Goal: Task Accomplishment & Management: Complete application form

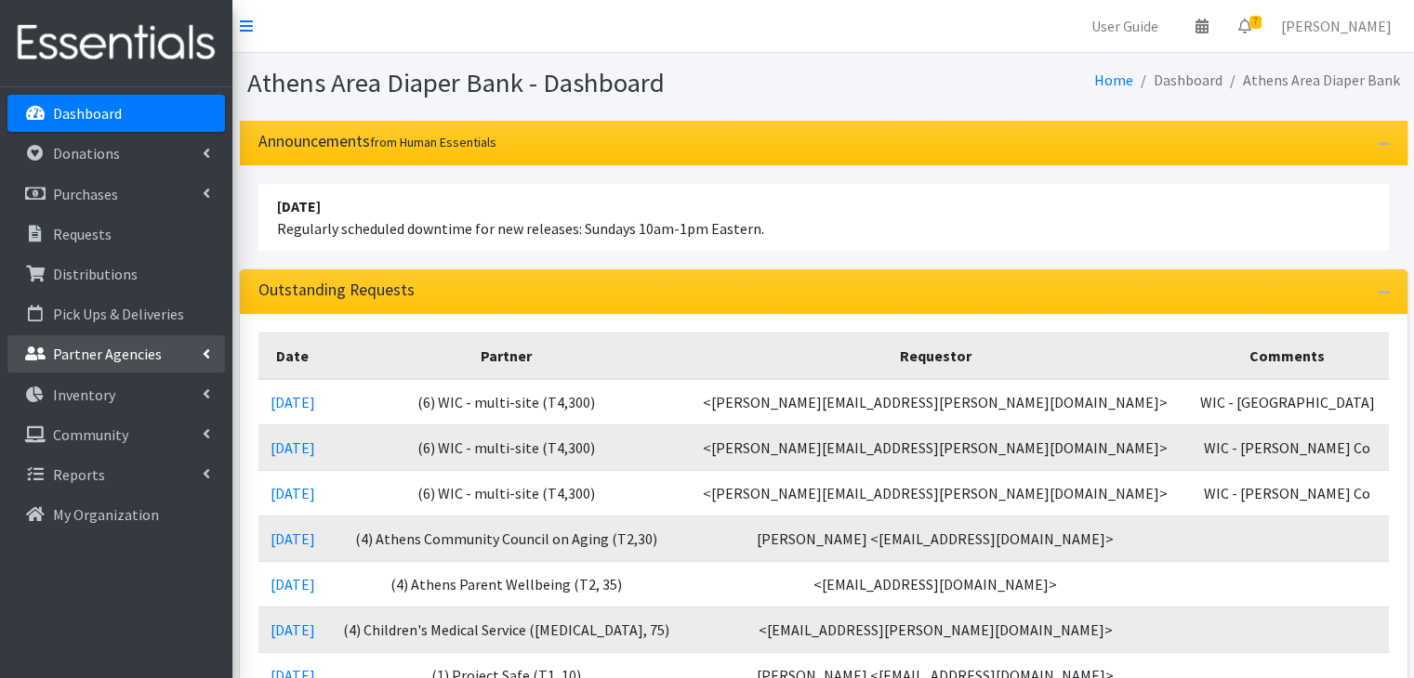
click at [131, 347] on p "Partner Agencies" at bounding box center [107, 354] width 109 height 19
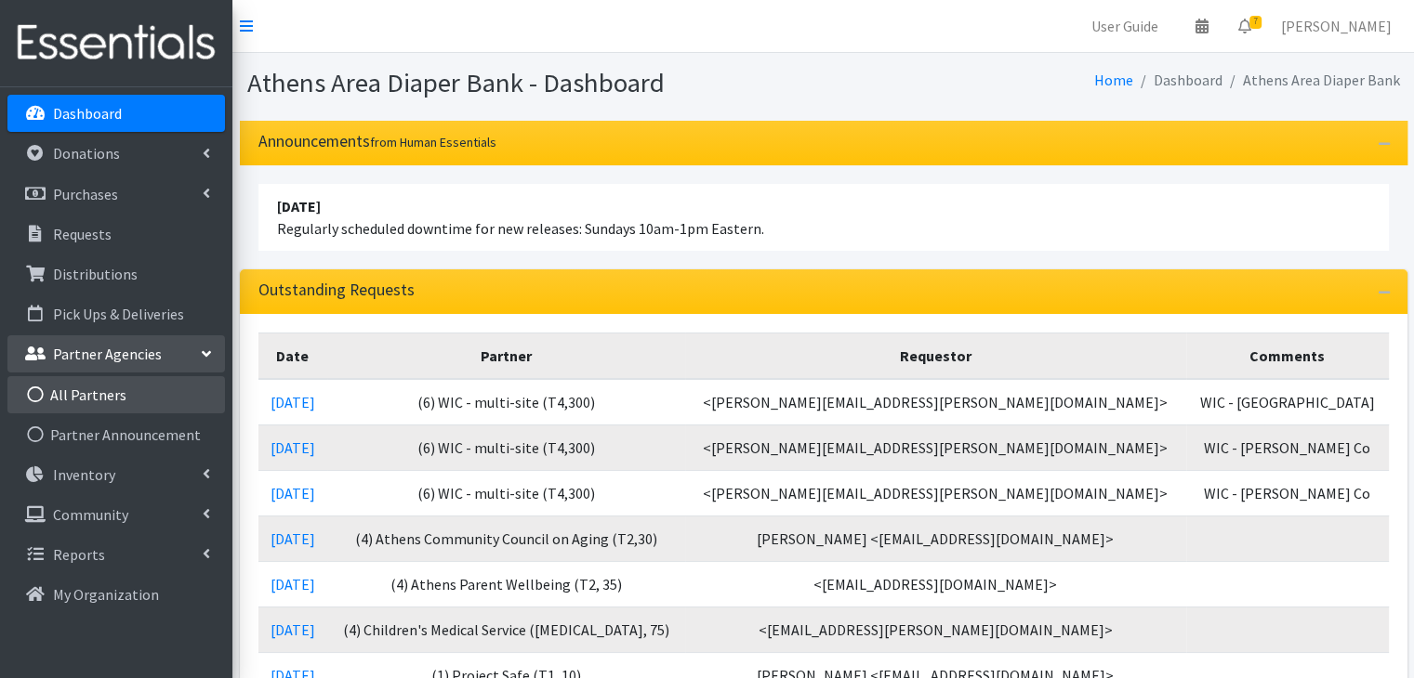
click at [101, 395] on link "All Partners" at bounding box center [115, 394] width 217 height 37
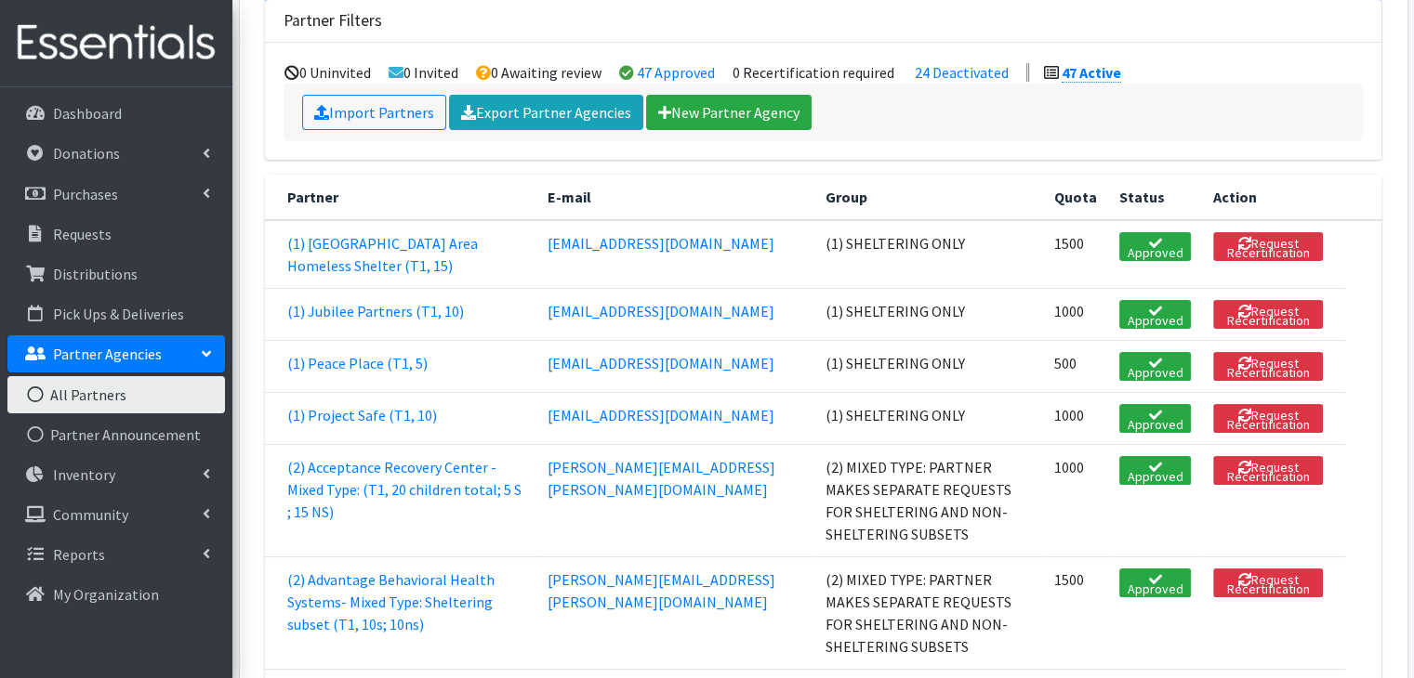
scroll to position [186, 0]
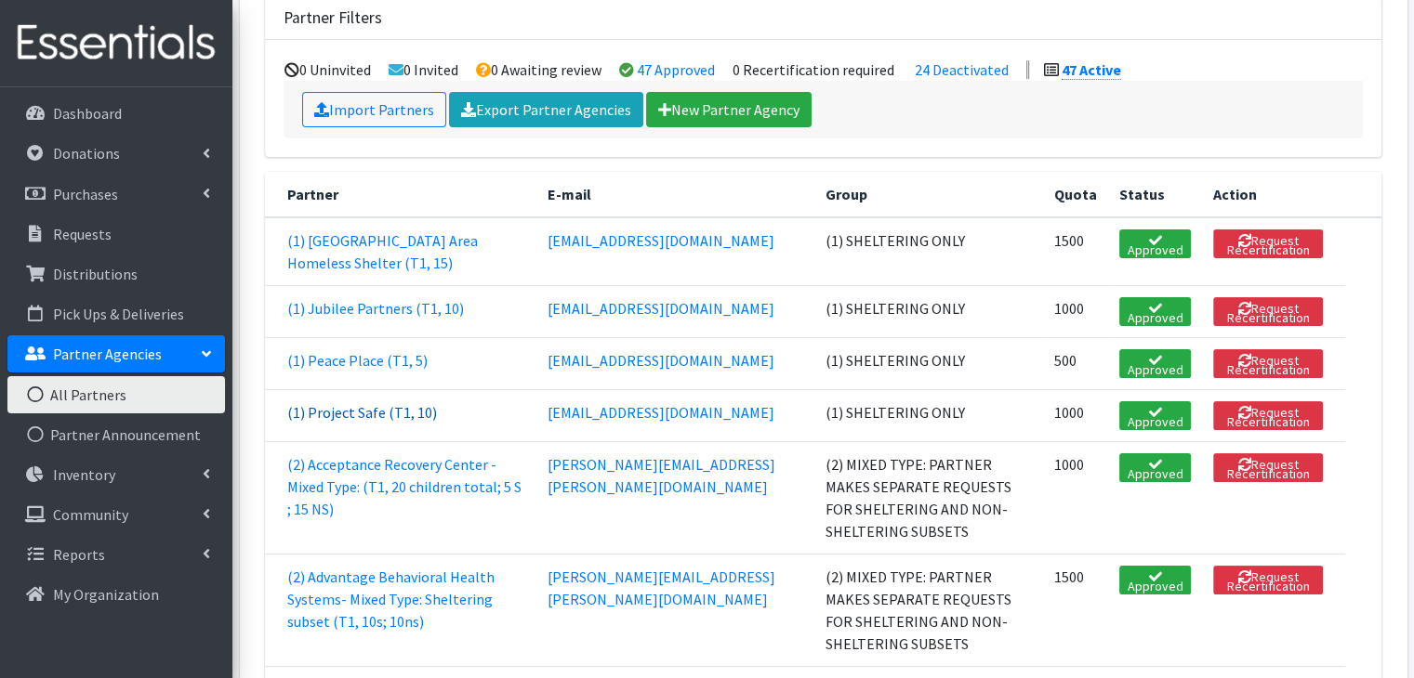
click at [378, 408] on link "(1) Project Safe (T1, 10)" at bounding box center [362, 412] width 150 height 19
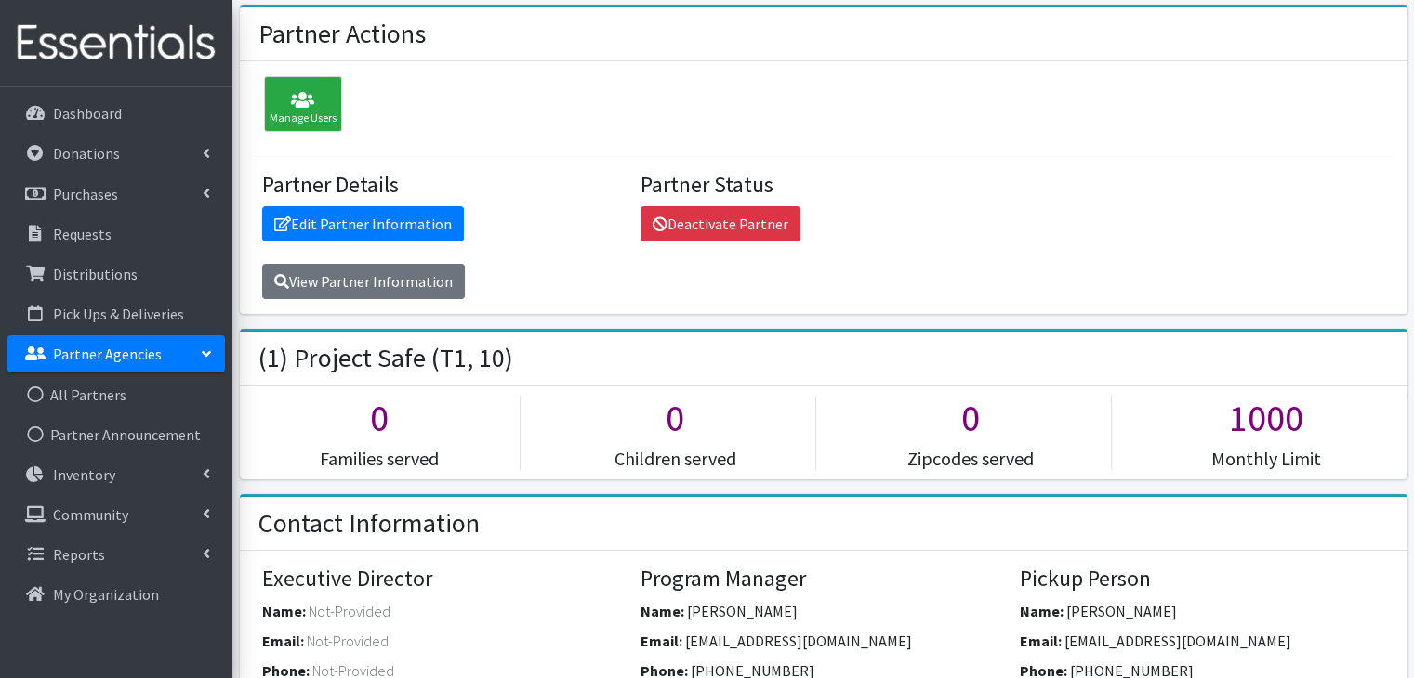
scroll to position [279, 0]
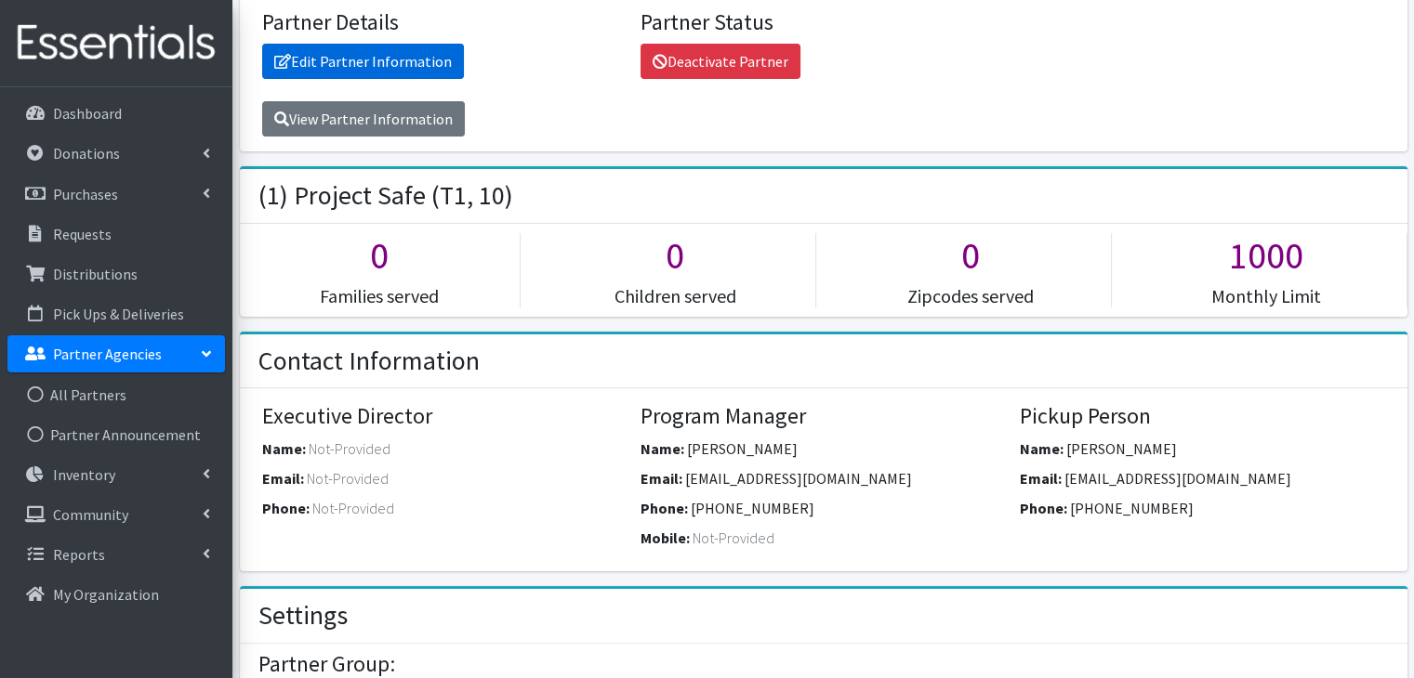
click at [374, 57] on link "Edit Partner Information" at bounding box center [363, 61] width 202 height 35
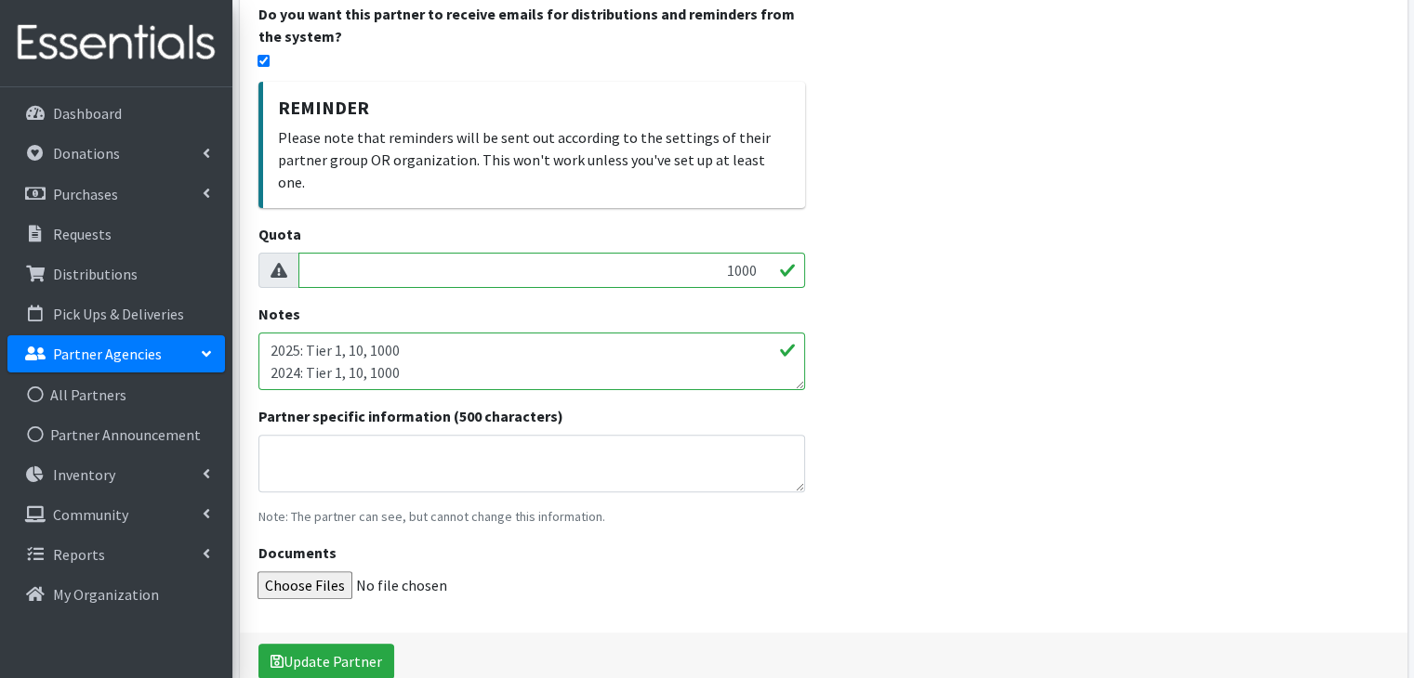
scroll to position [560, 0]
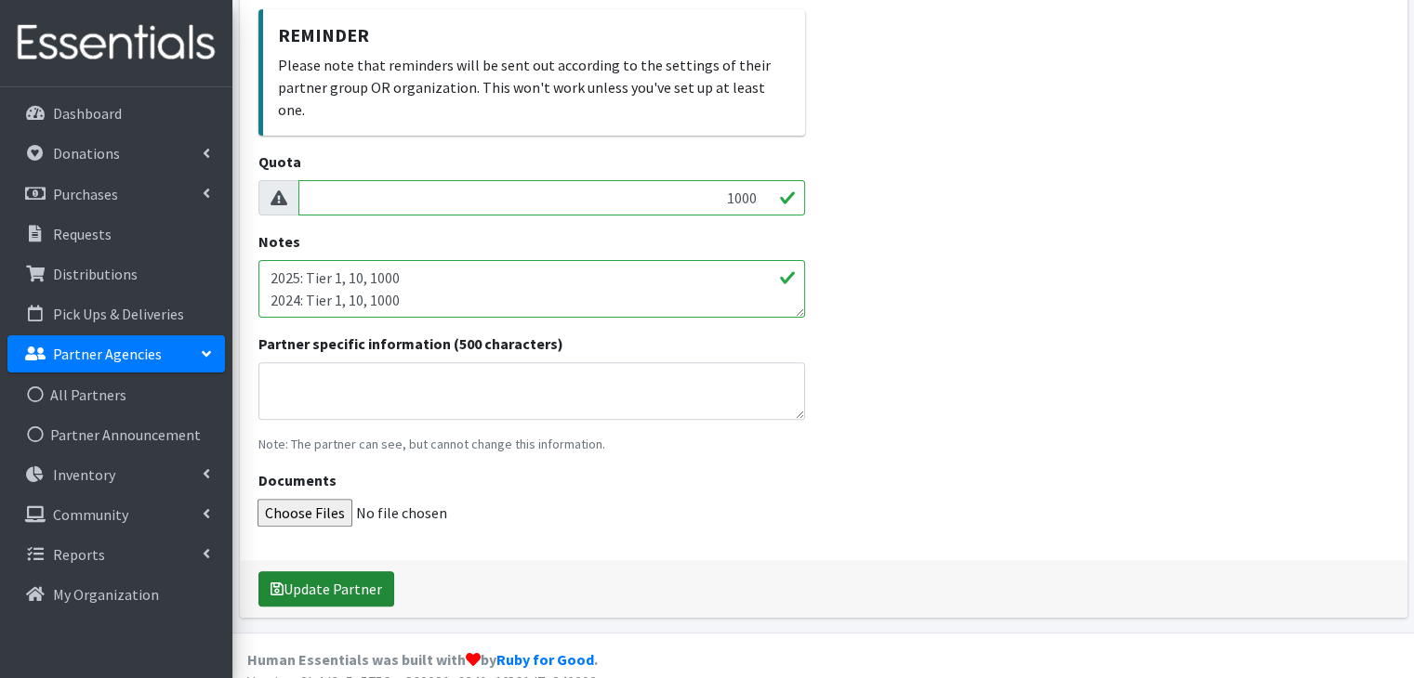
click at [369, 572] on button "Update Partner" at bounding box center [326, 589] width 136 height 35
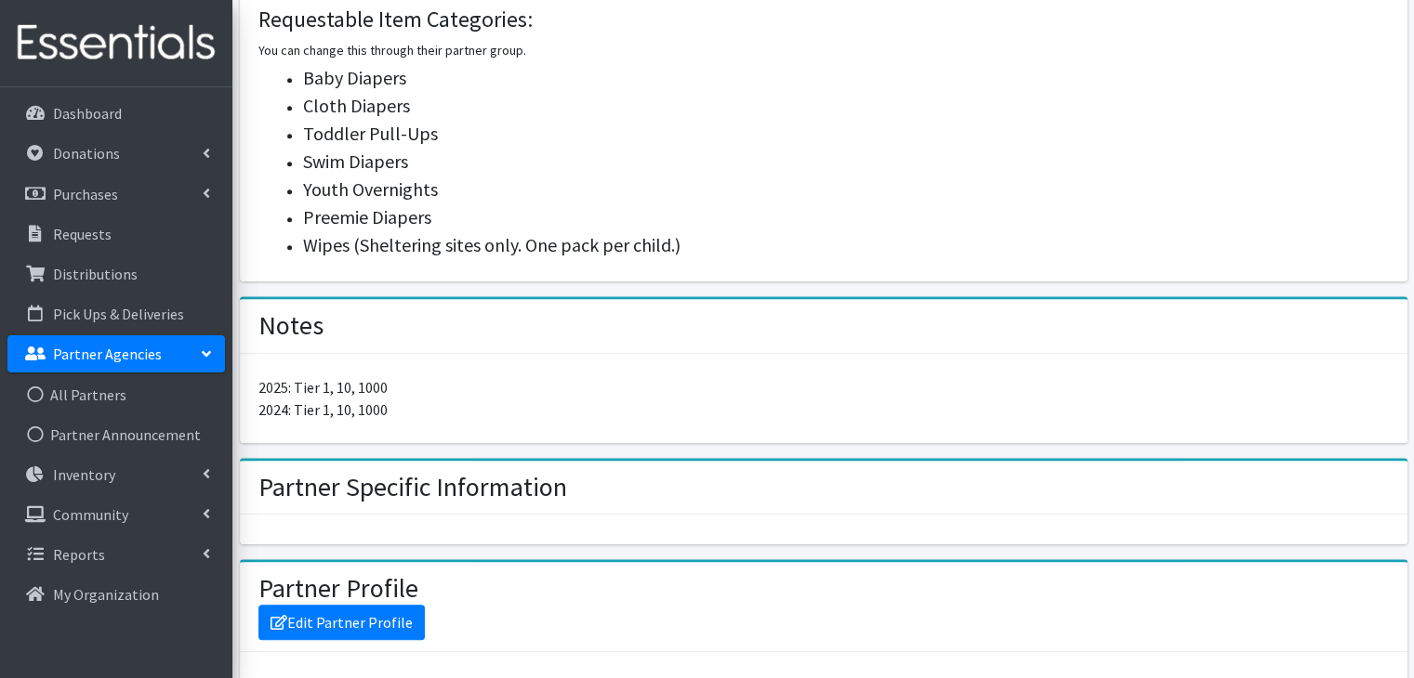
scroll to position [1301, 0]
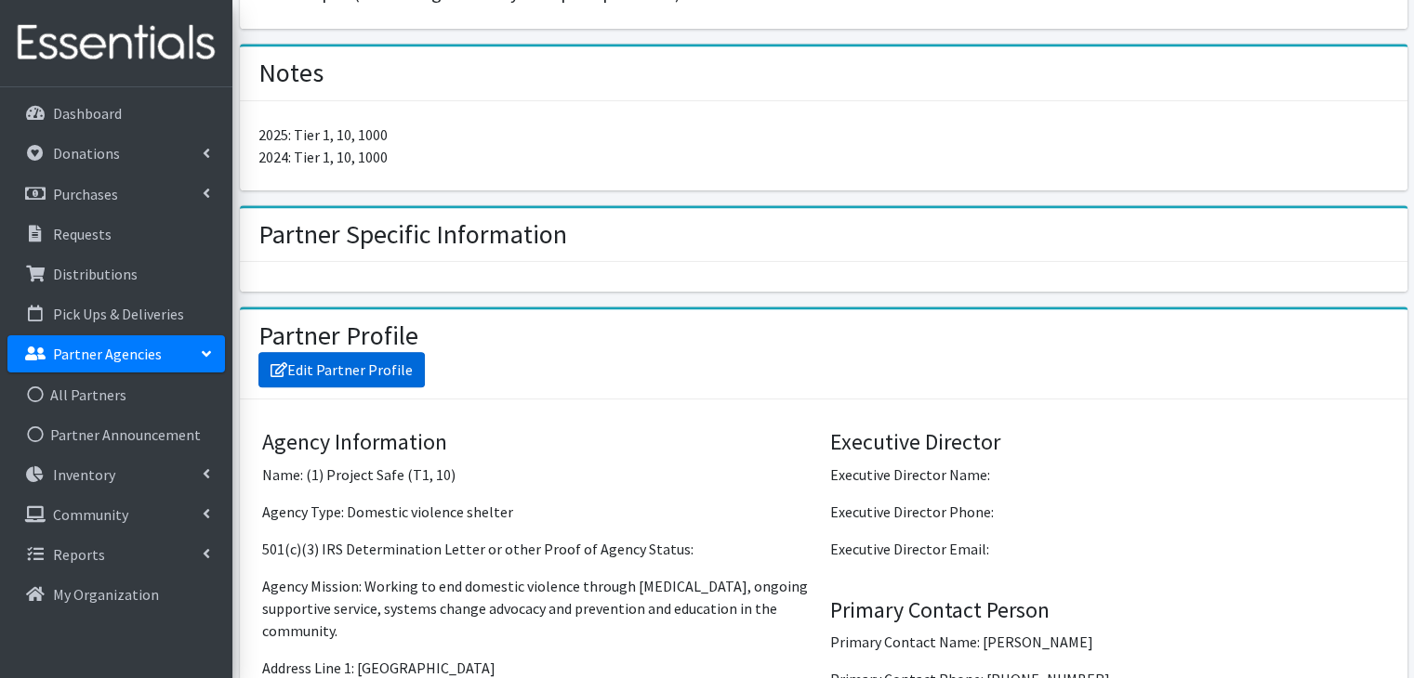
click at [372, 366] on link "Edit Partner Profile" at bounding box center [341, 369] width 166 height 35
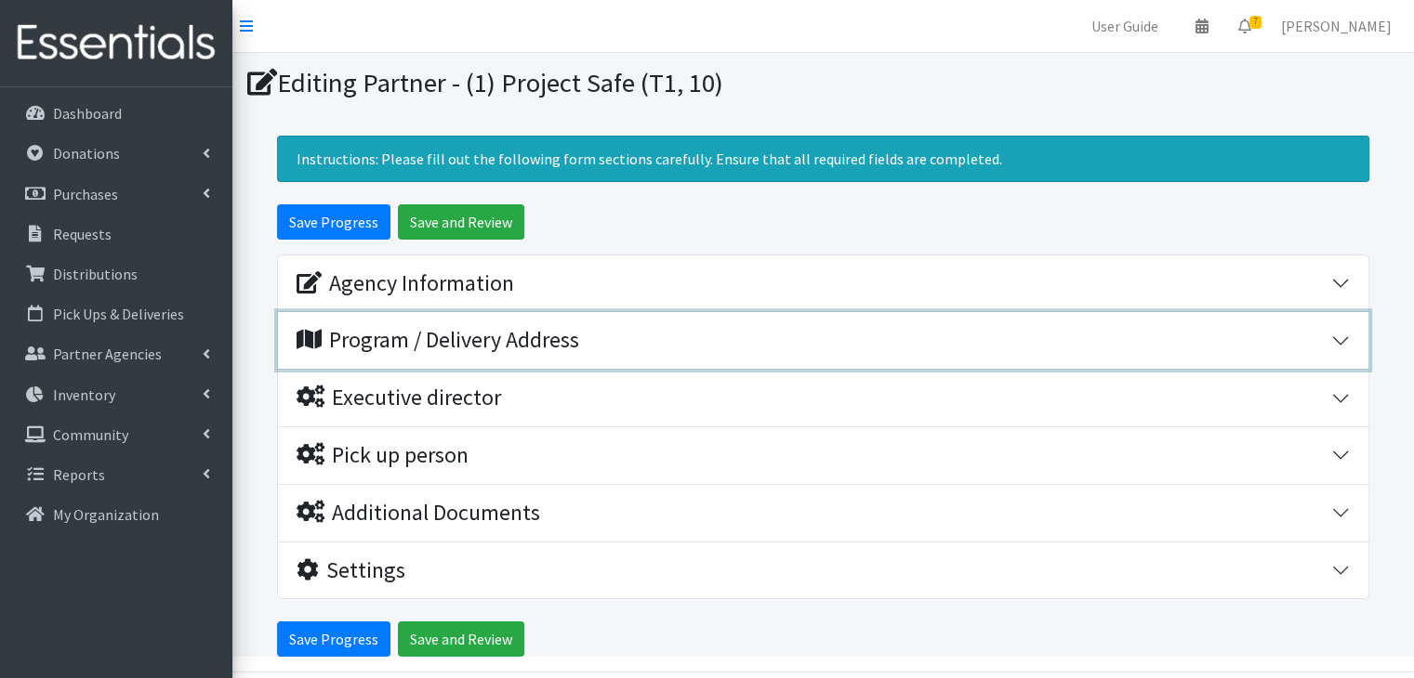
click at [417, 342] on div "Program / Delivery Address" at bounding box center [437, 340] width 283 height 27
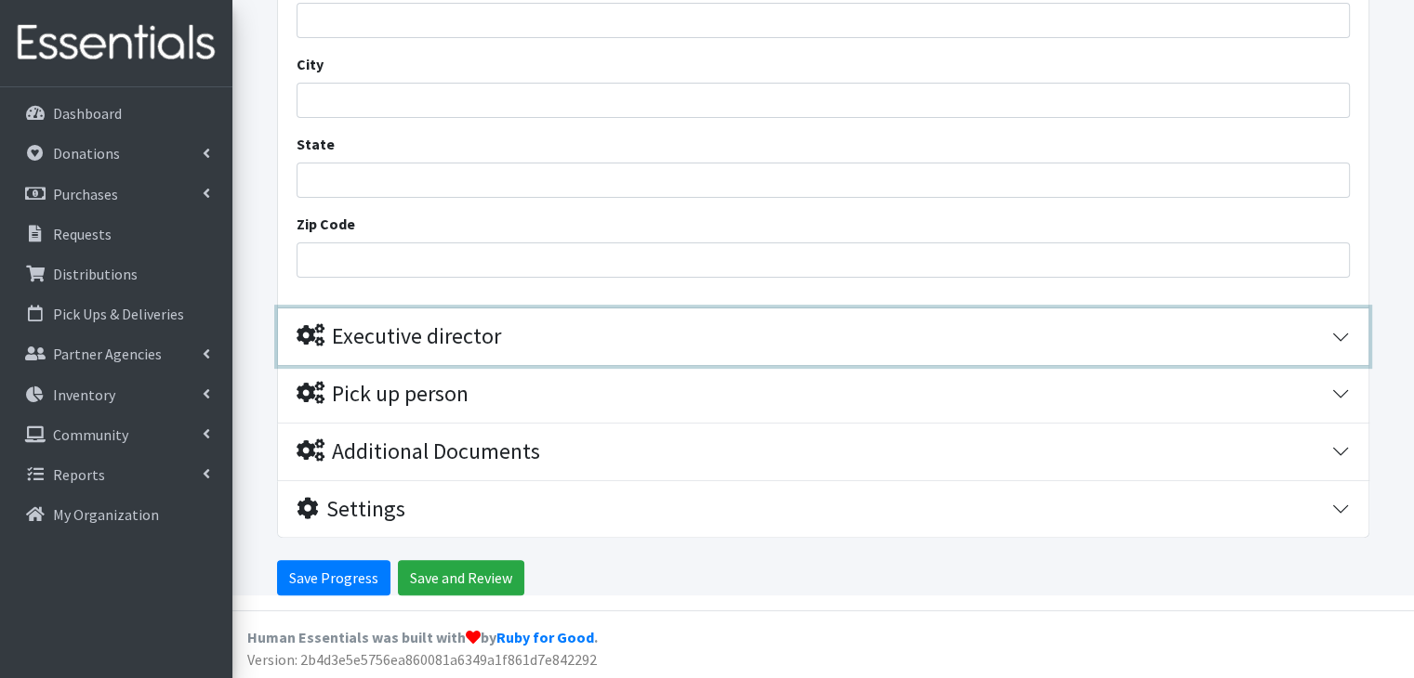
click at [433, 351] on button "Executive director" at bounding box center [823, 337] width 1090 height 57
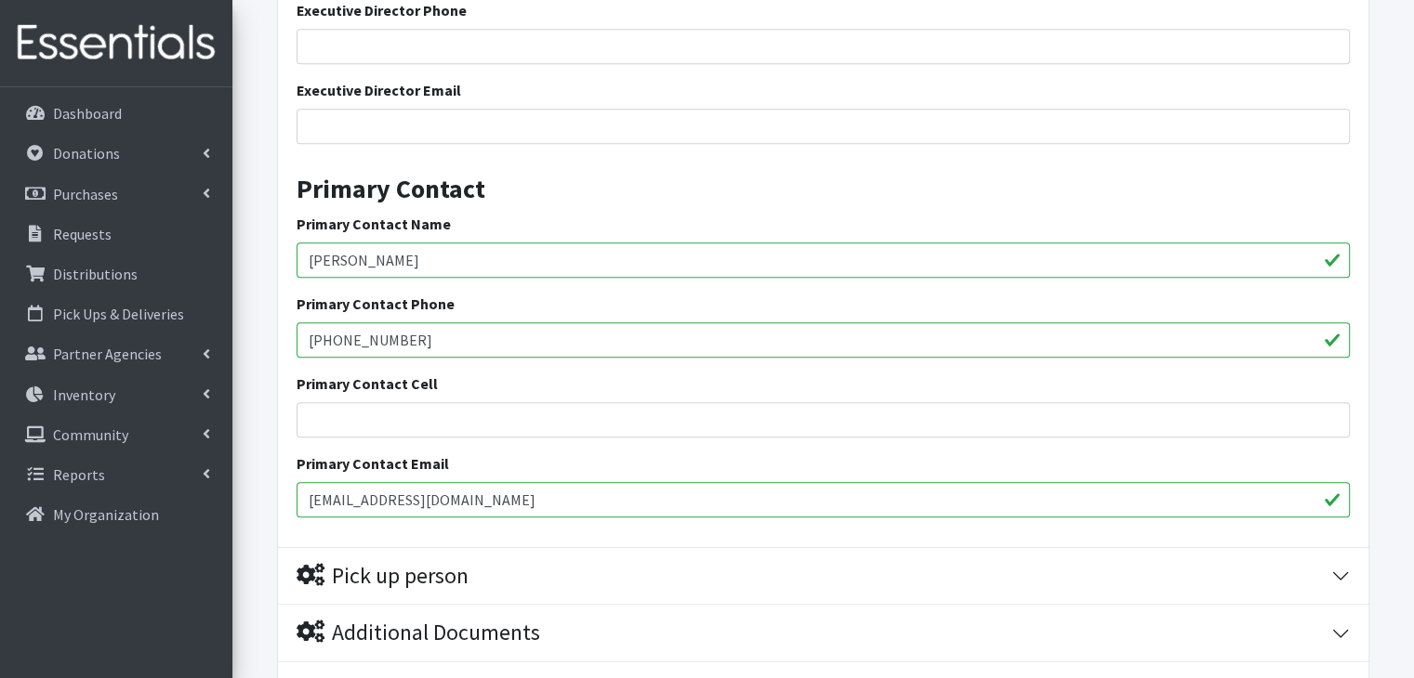
scroll to position [948, 0]
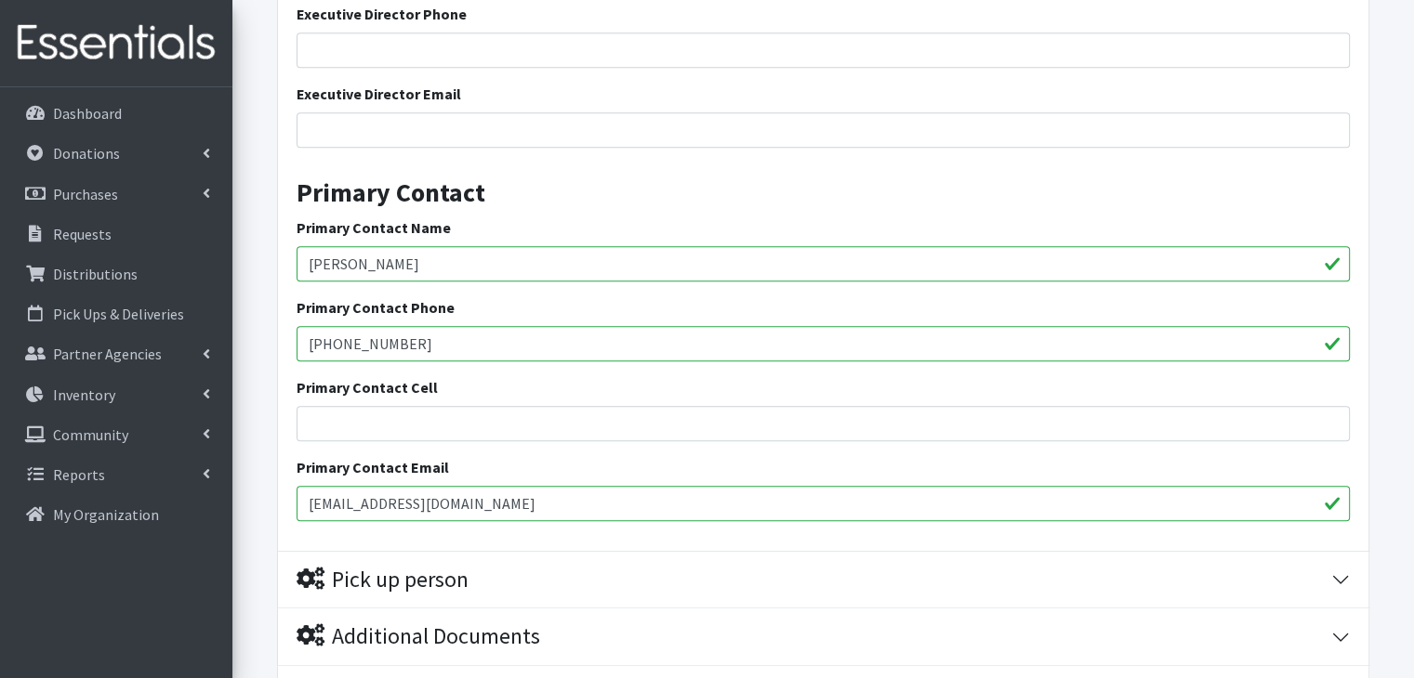
drag, startPoint x: 459, startPoint y: 270, endPoint x: 244, endPoint y: 250, distance: 215.6
click at [244, 250] on form "Save Progress Save and Review Agency Information Agency Name * (1) Project Safe…" at bounding box center [822, 19] width 1181 height 1525
type input "[PERSON_NAME]"
drag, startPoint x: 556, startPoint y: 511, endPoint x: 258, endPoint y: 482, distance: 298.8
click at [258, 482] on form "Save Progress Save and Review Agency Information Agency Name * (1) Project Safe…" at bounding box center [822, 19] width 1181 height 1525
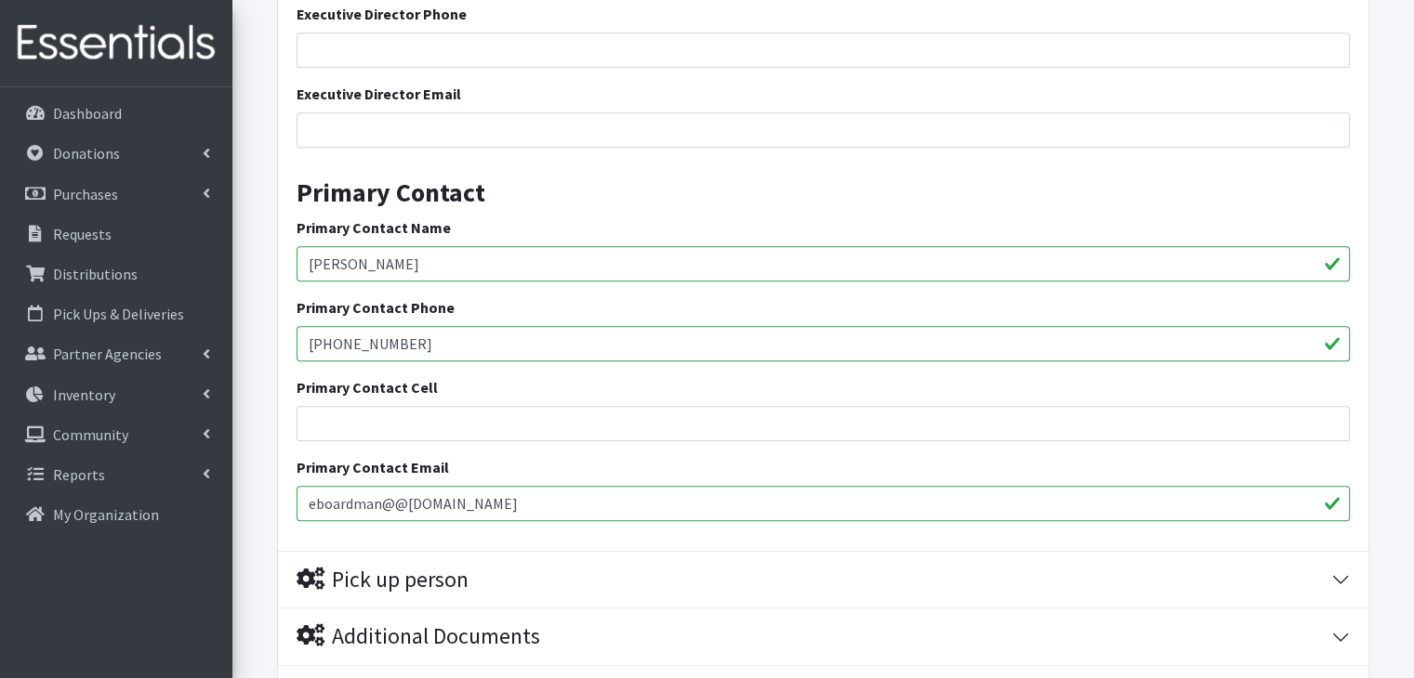
type input "eboardman@@[DOMAIN_NAME]"
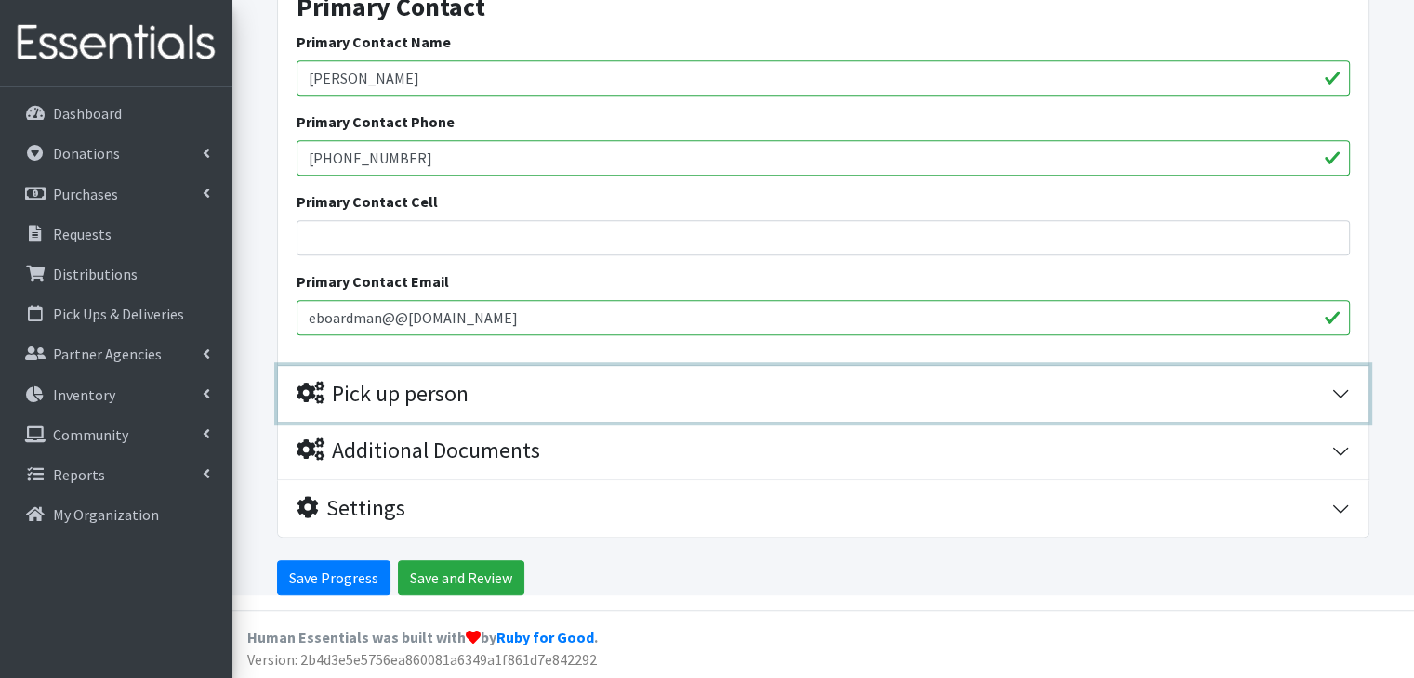
click at [468, 401] on div "Pick up person" at bounding box center [382, 394] width 172 height 27
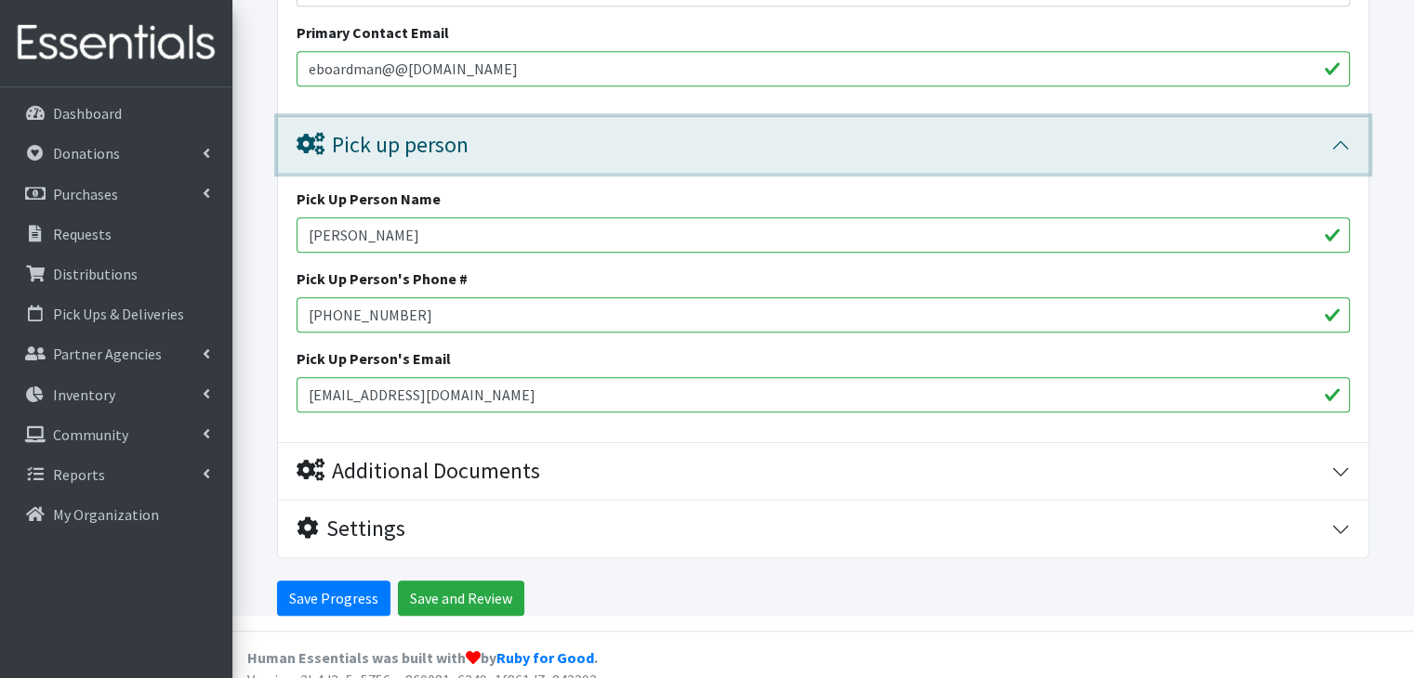
scroll to position [1402, 0]
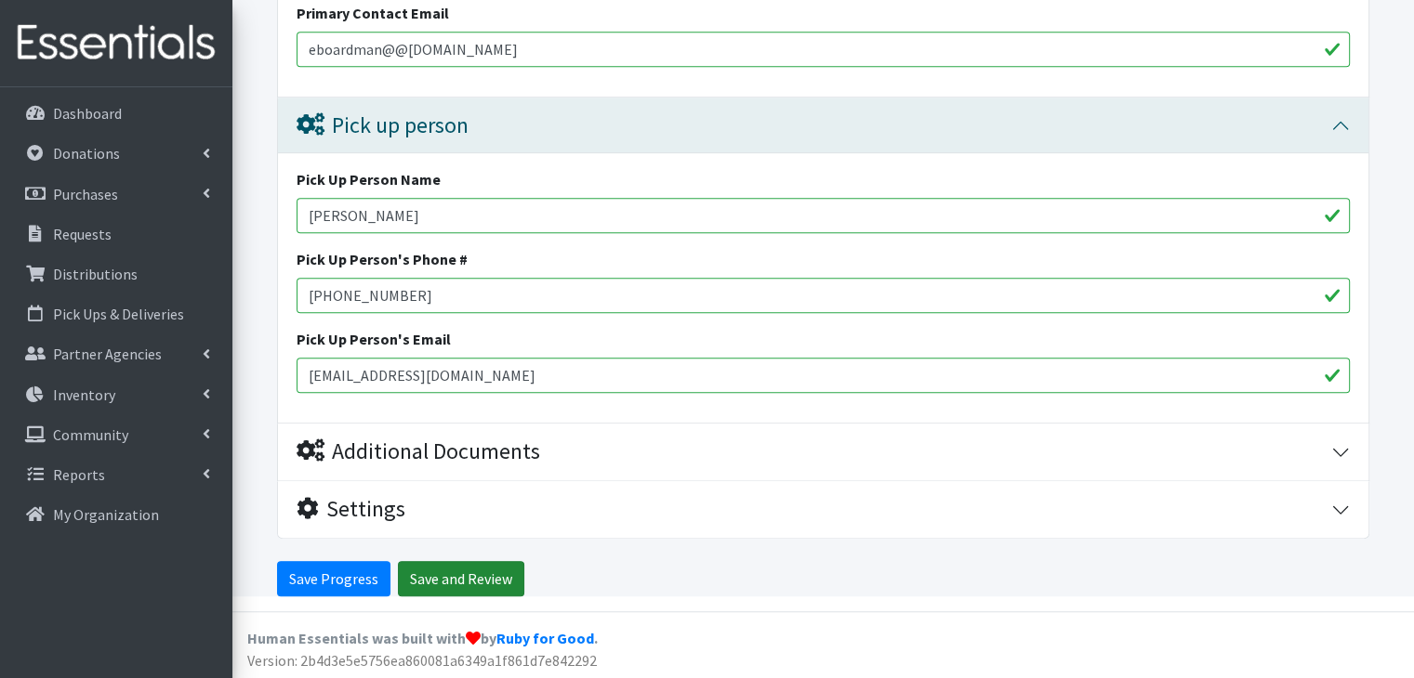
click at [461, 579] on input "Save and Review" at bounding box center [461, 578] width 126 height 35
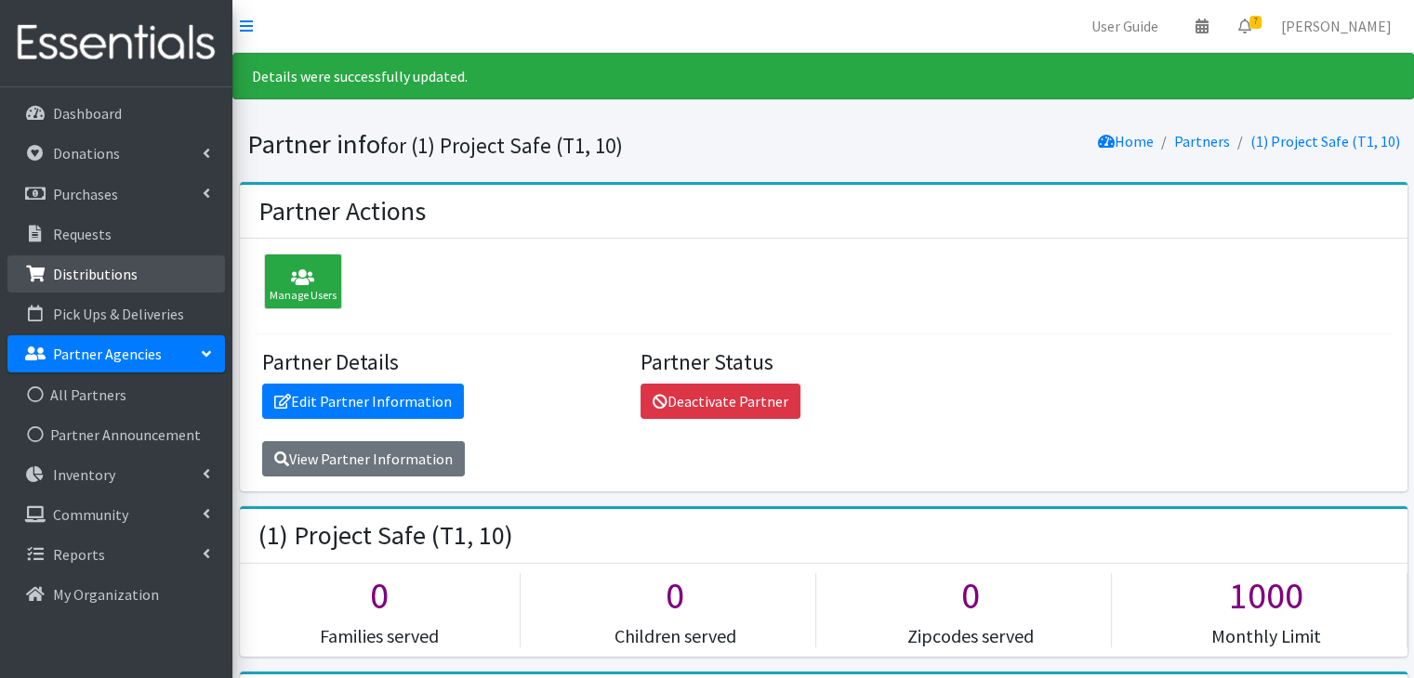
click at [122, 285] on link "Distributions" at bounding box center [115, 274] width 217 height 37
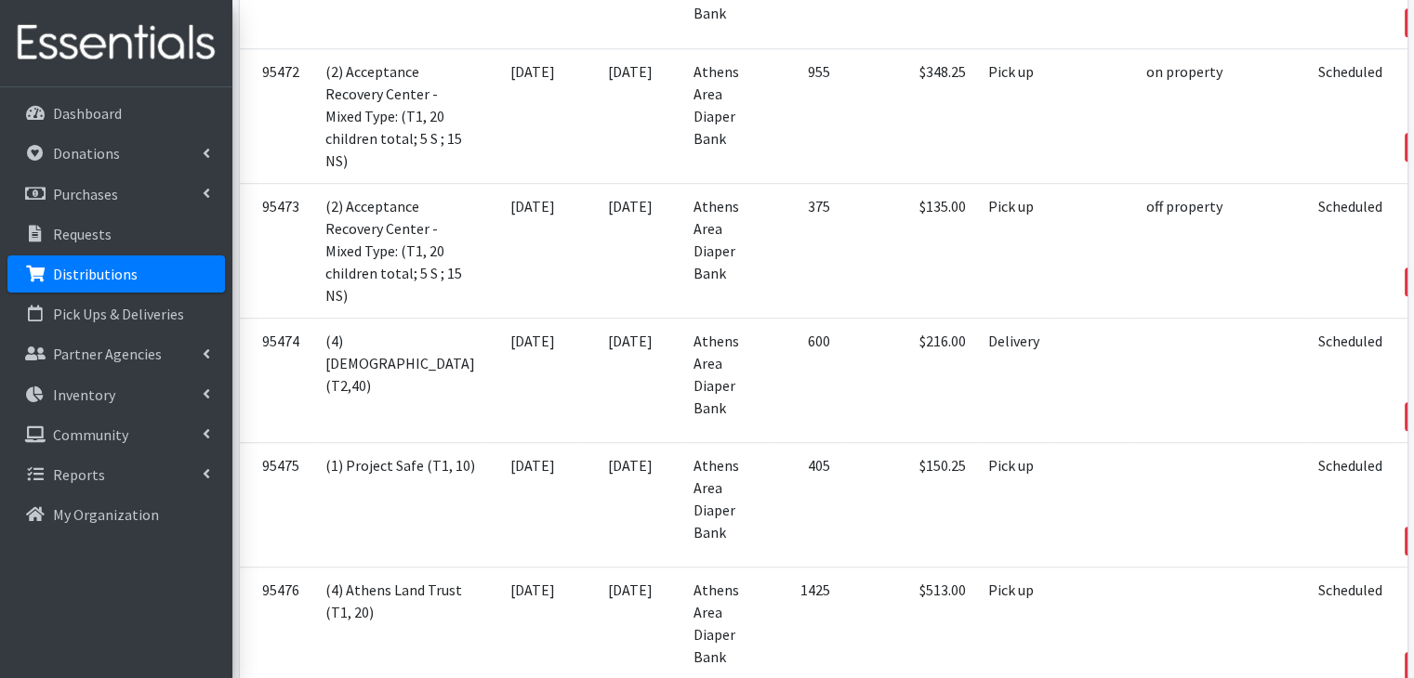
scroll to position [1394, 0]
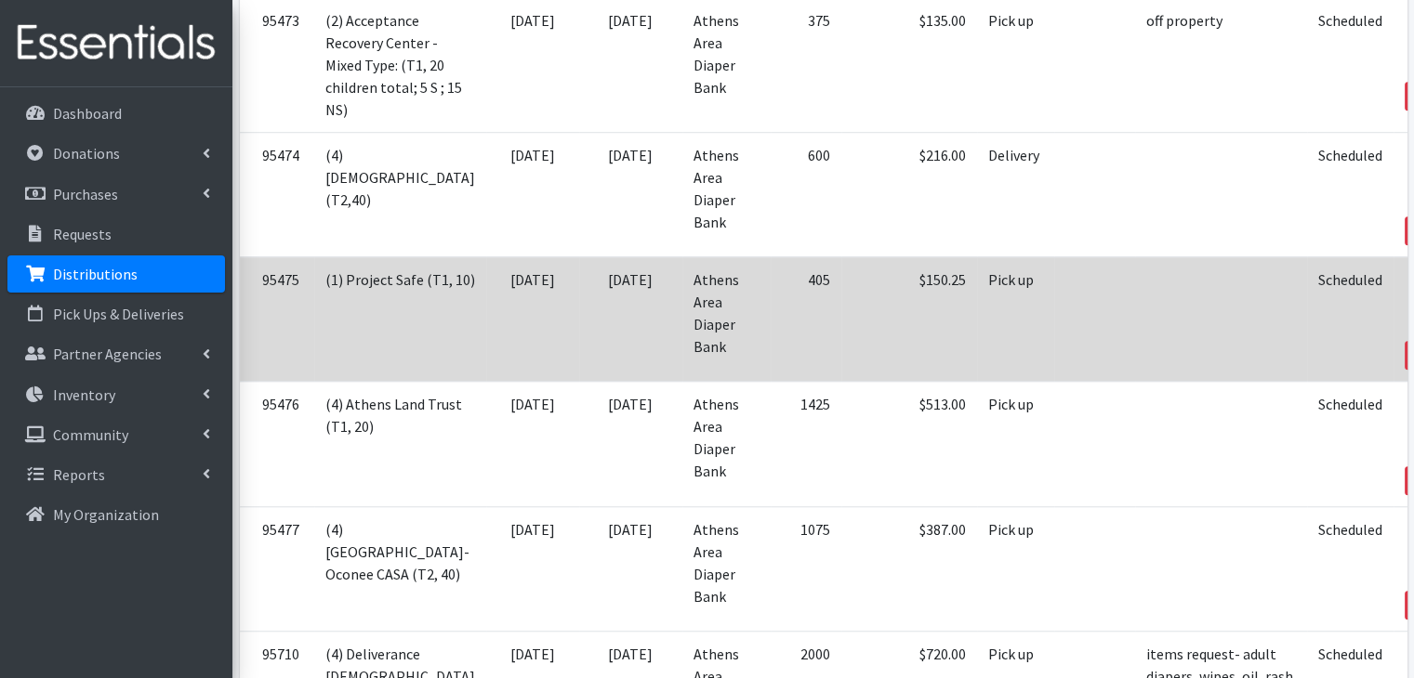
click at [1409, 289] on link "View" at bounding box center [1435, 281] width 53 height 22
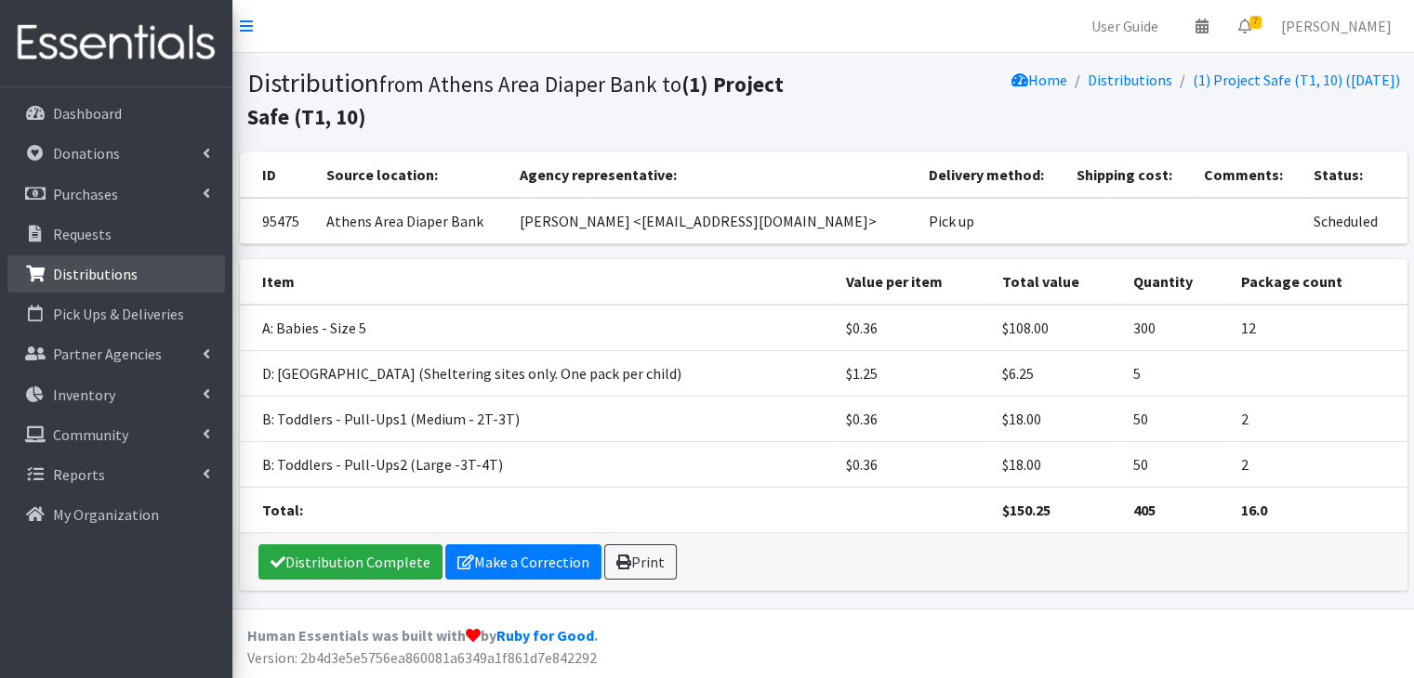
click at [105, 281] on p "Distributions" at bounding box center [95, 274] width 85 height 19
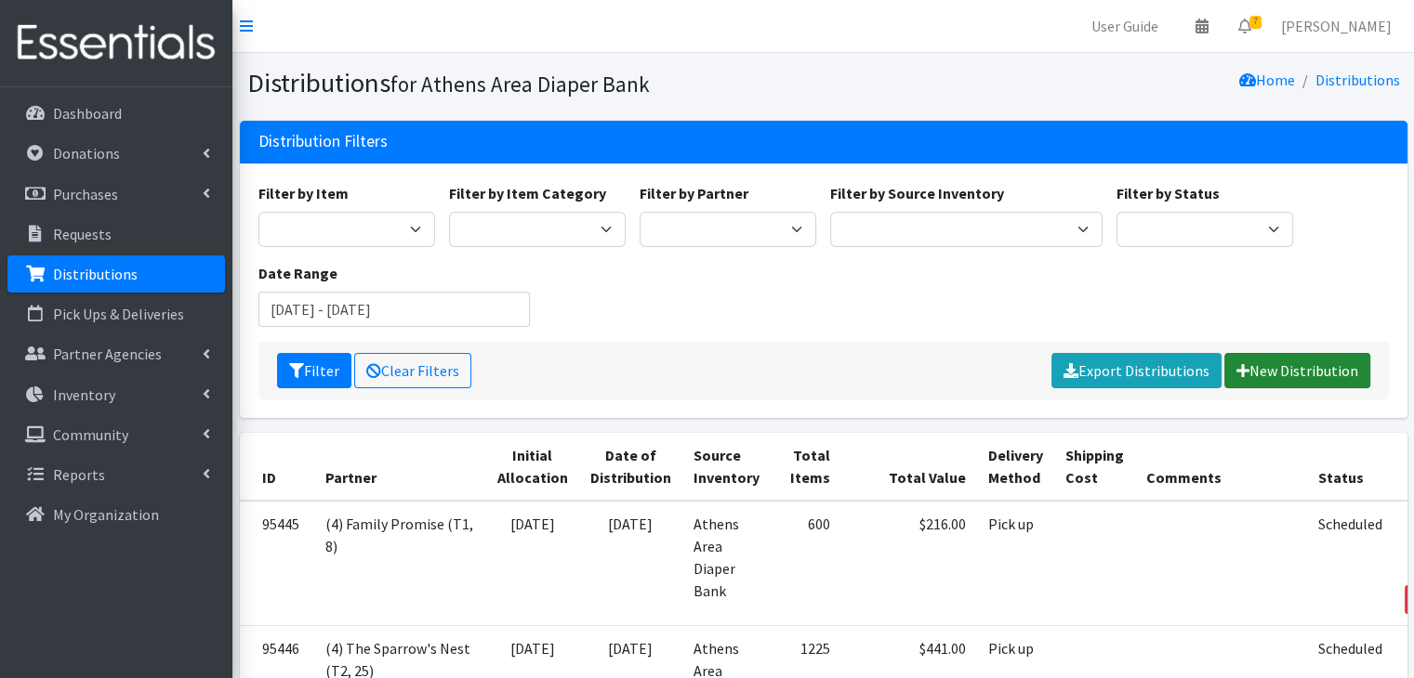
click at [1309, 375] on link "New Distribution" at bounding box center [1297, 370] width 146 height 35
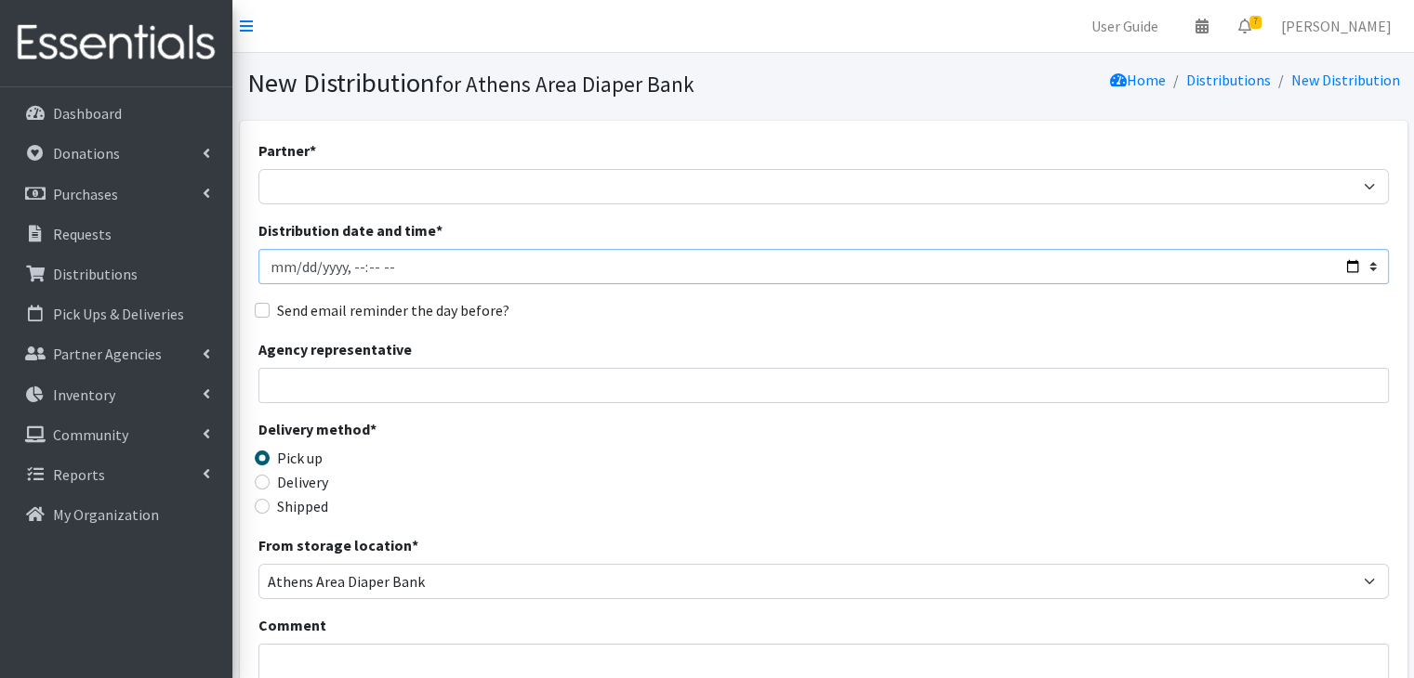
click at [278, 265] on input "Distribution date and time *" at bounding box center [823, 266] width 1130 height 35
click at [296, 265] on input "Distribution date and time *" at bounding box center [823, 266] width 1130 height 35
type input "2025-09-05T10:00"
click at [259, 311] on input "Send email reminder the day before?" at bounding box center [262, 310] width 15 height 15
checkbox input "true"
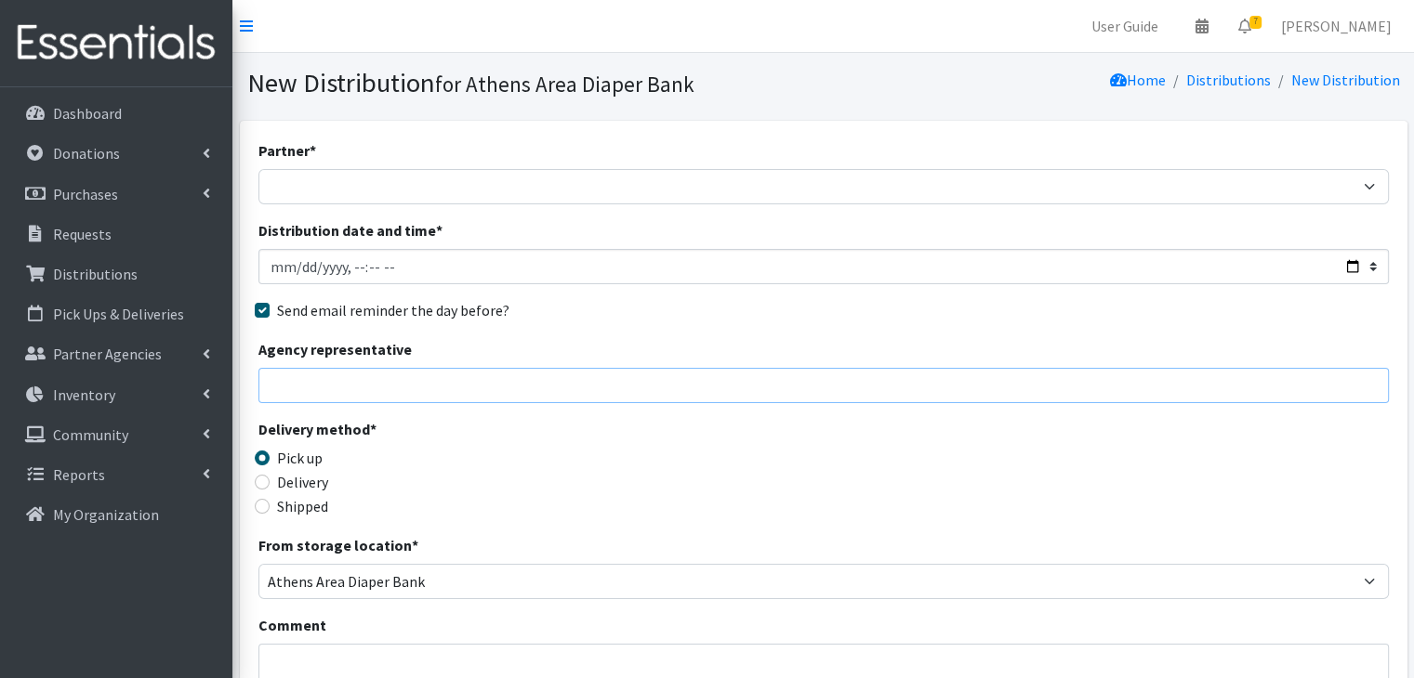
click at [375, 390] on input "Agency representative" at bounding box center [823, 385] width 1130 height 35
type input "eboardman@project-safe.org"
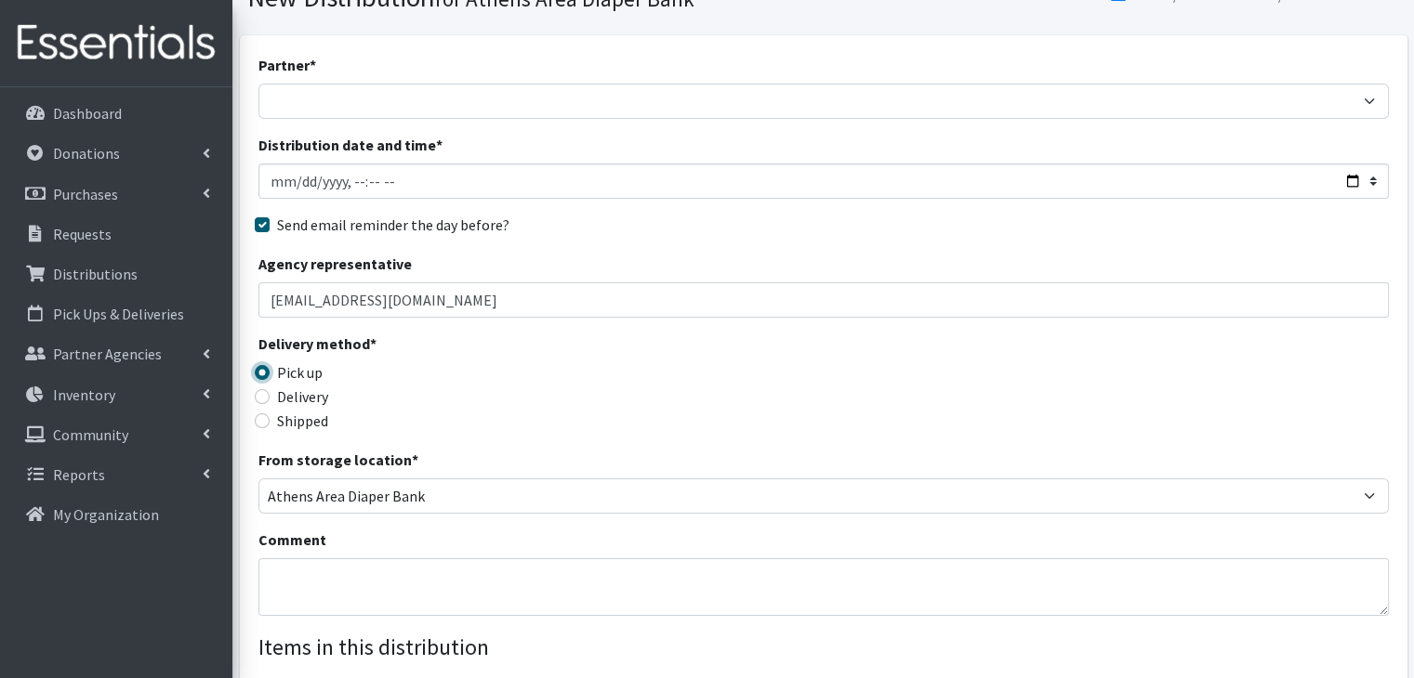
scroll to position [186, 0]
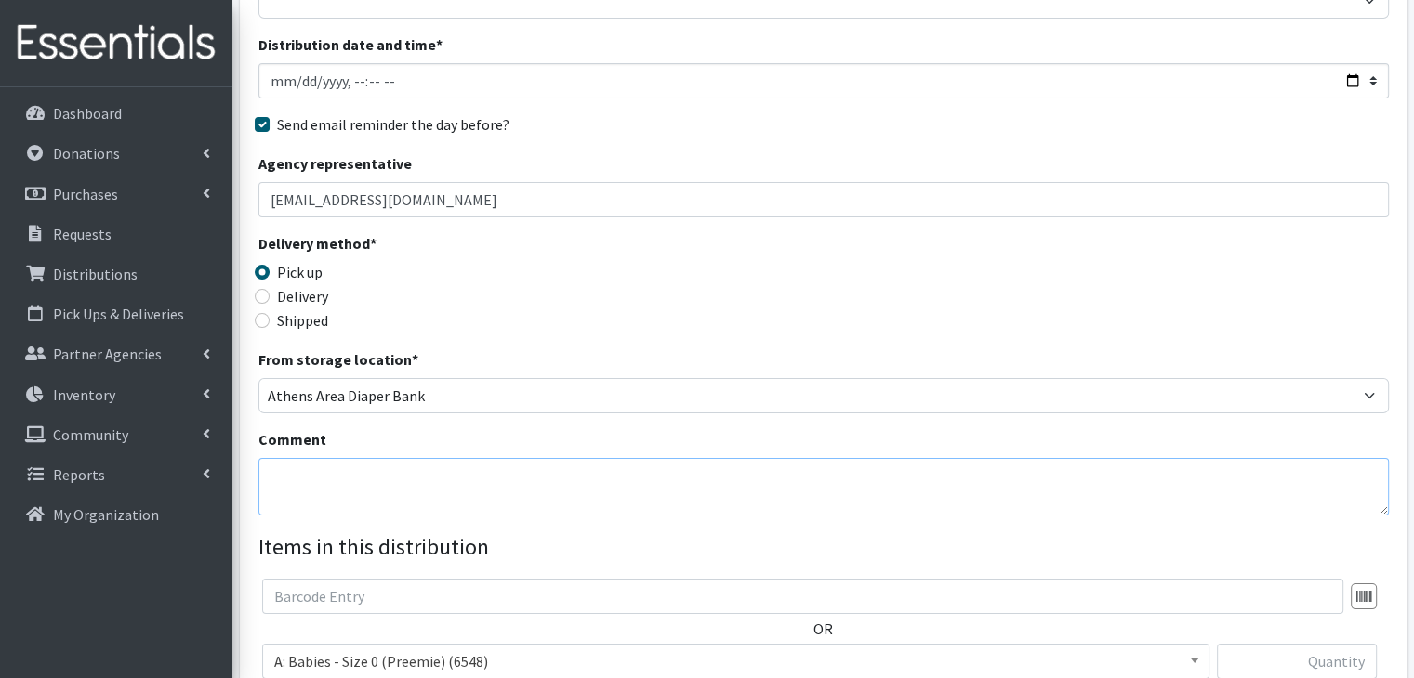
click at [378, 481] on textarea "Comment" at bounding box center [823, 487] width 1130 height 58
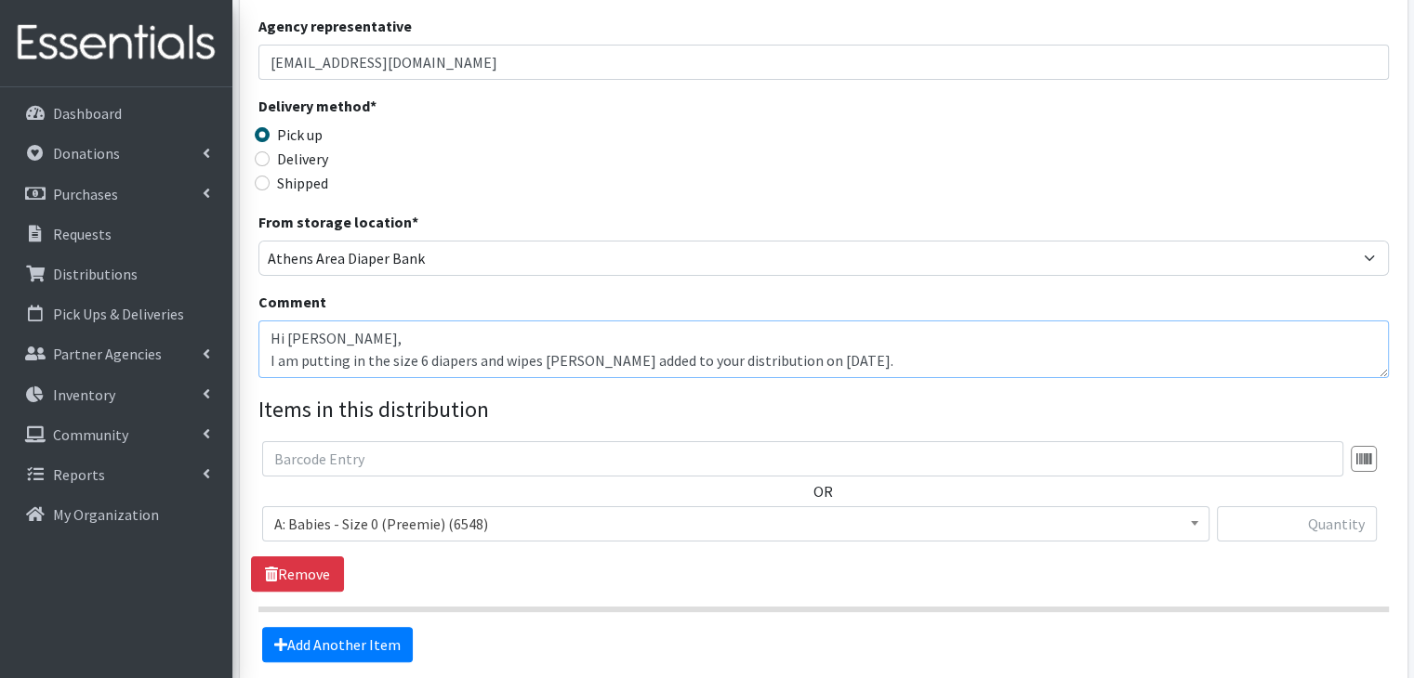
scroll to position [372, 0]
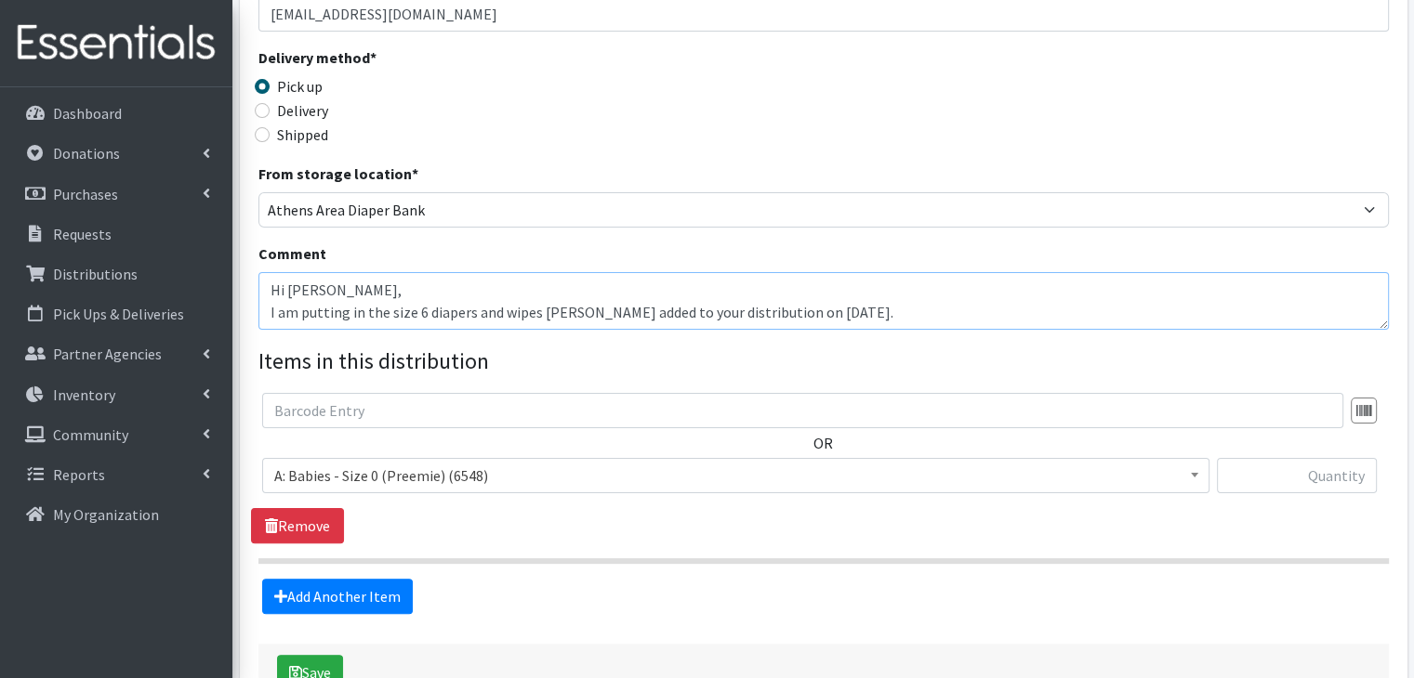
type textarea "Hi Emma, I am putting in the size 6 diapers and wipes Erin added to your distri…"
click at [454, 480] on span "A: Babies - Size 0 (Preemie) (6548)" at bounding box center [735, 476] width 923 height 26
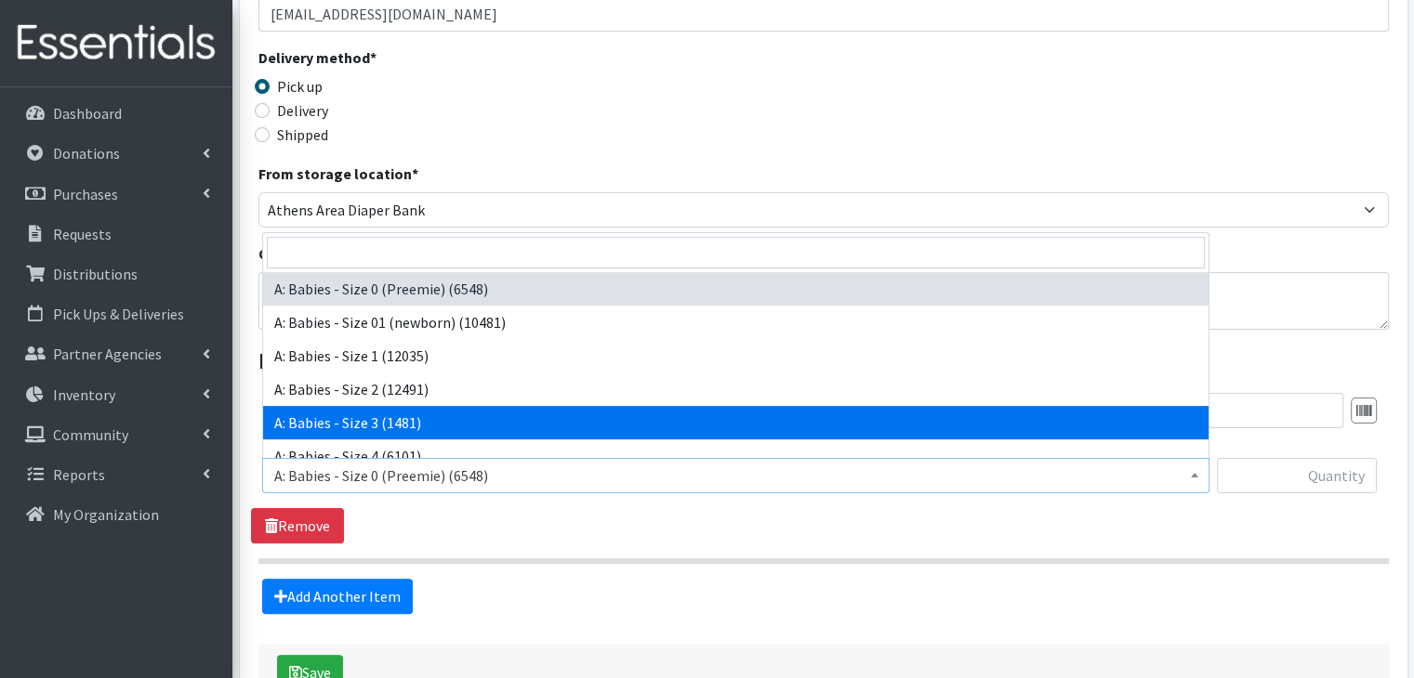
scroll to position [93, 0]
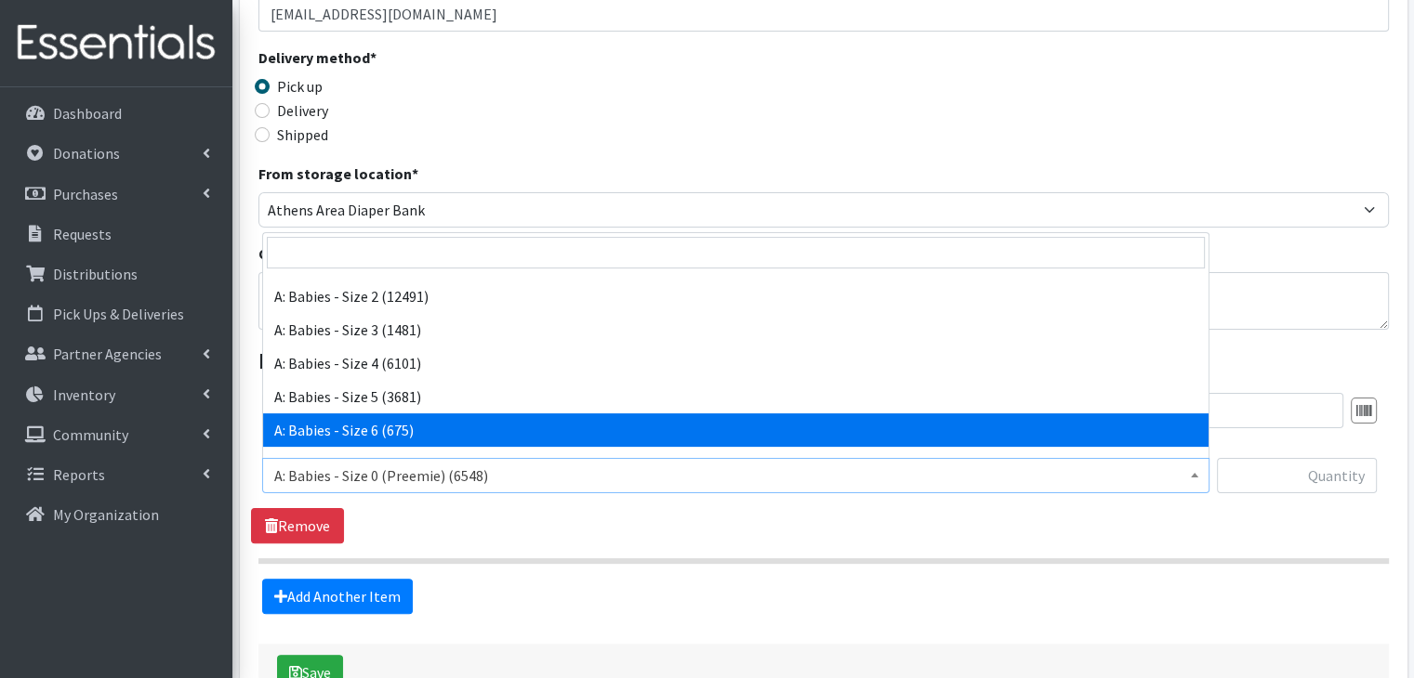
select select "5617"
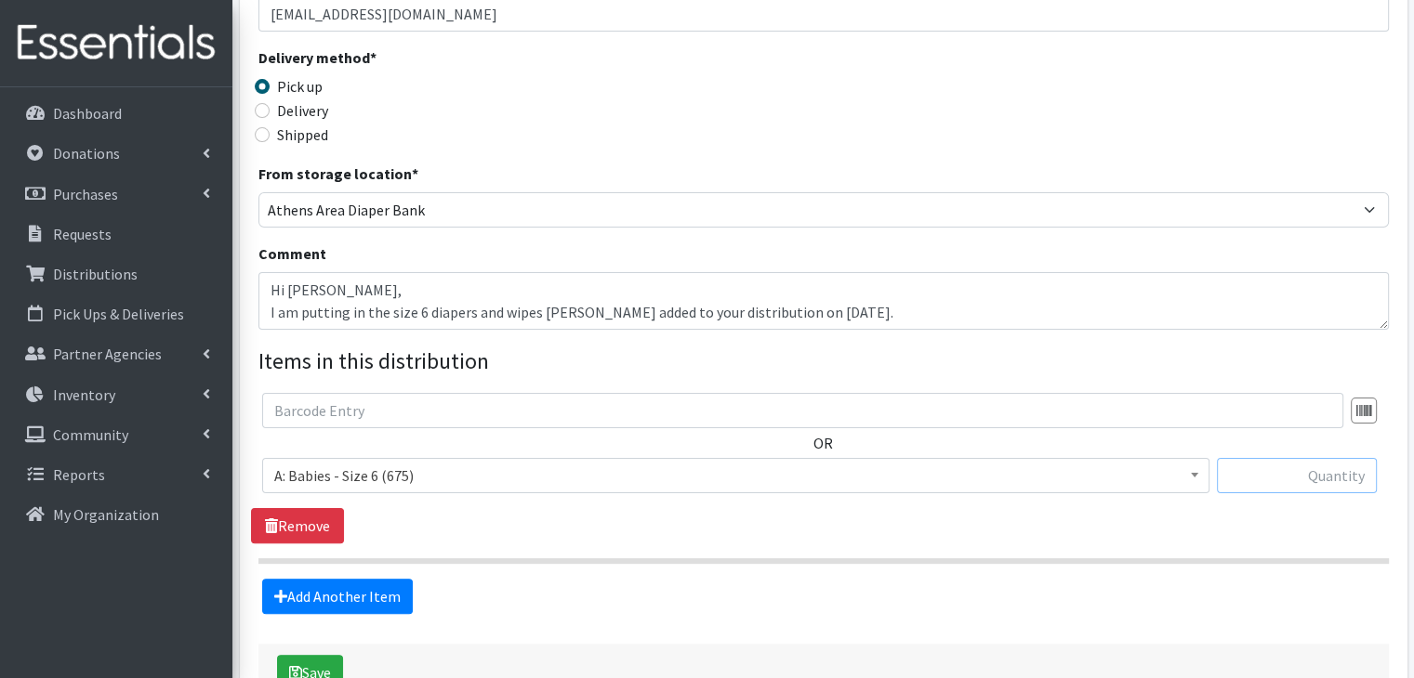
click at [1321, 480] on input "text" at bounding box center [1296, 475] width 160 height 35
type input "5"
type input "200"
click at [1070, 533] on div "OR A: Babies - Size 0 (Preemie) (6548) A: Babies - Size 01 (newborn) (10481) A:…" at bounding box center [823, 468] width 1144 height 151
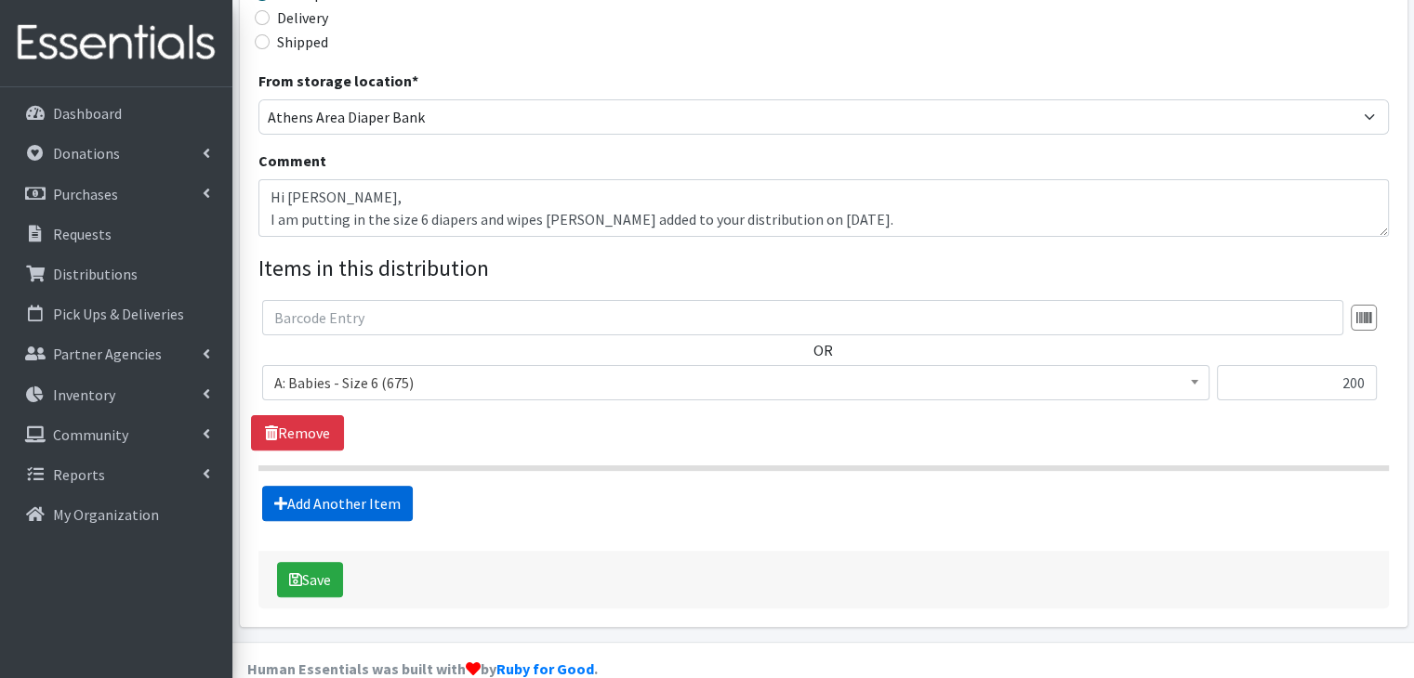
click at [370, 500] on link "Add Another Item" at bounding box center [337, 503] width 151 height 35
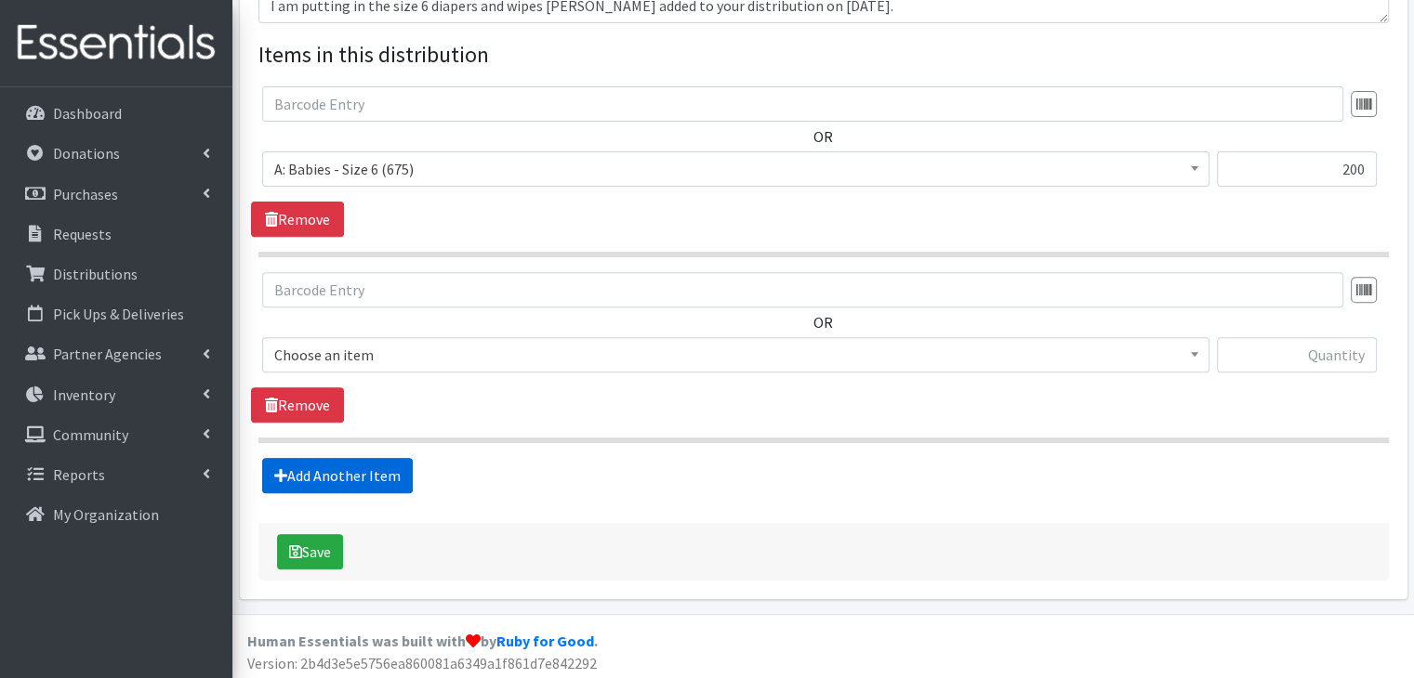
scroll to position [681, 0]
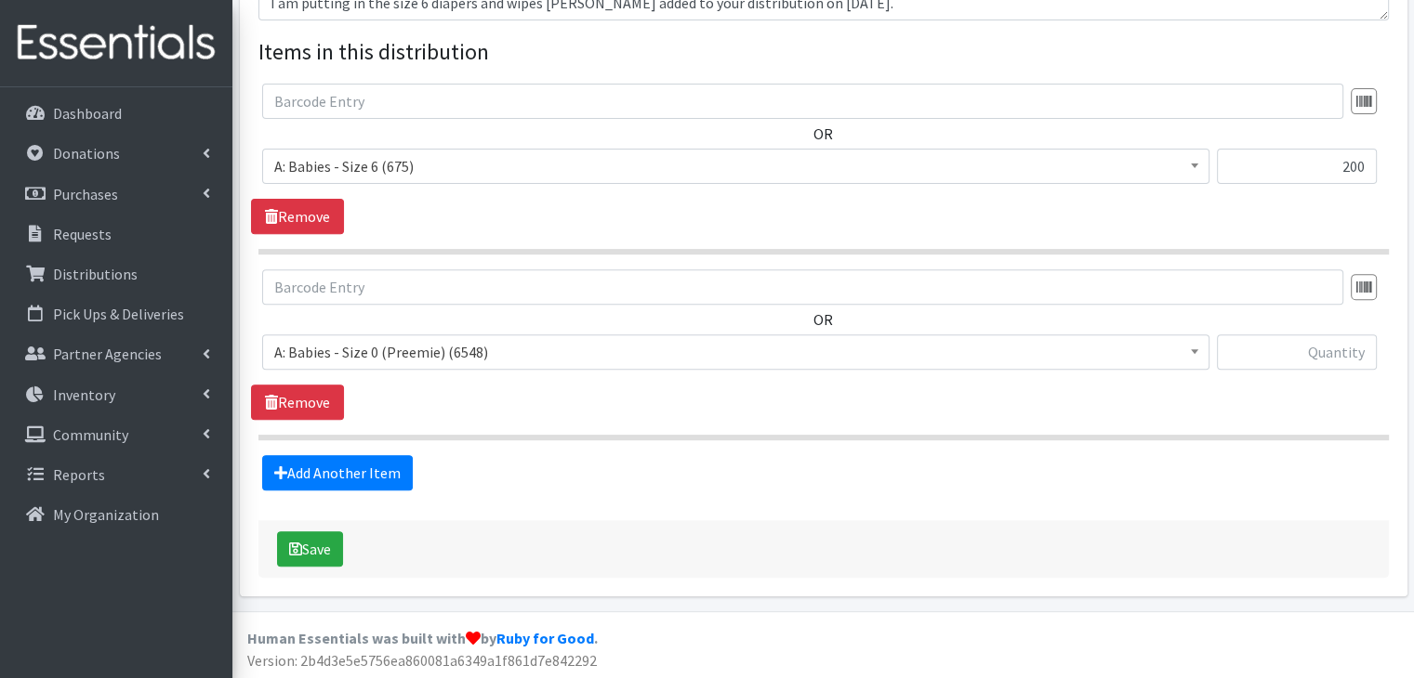
click at [419, 358] on span "A: Babies - Size 0 (Preemie) (6548)" at bounding box center [735, 352] width 923 height 26
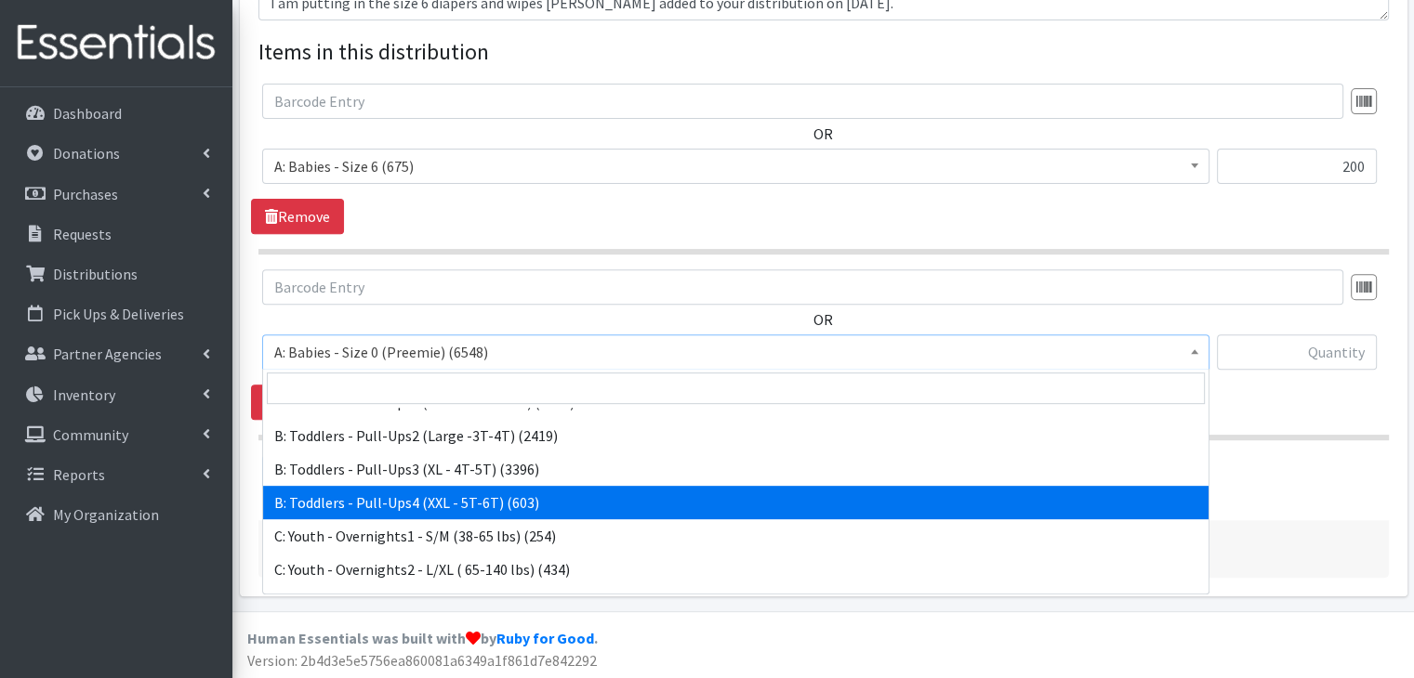
scroll to position [651, 0]
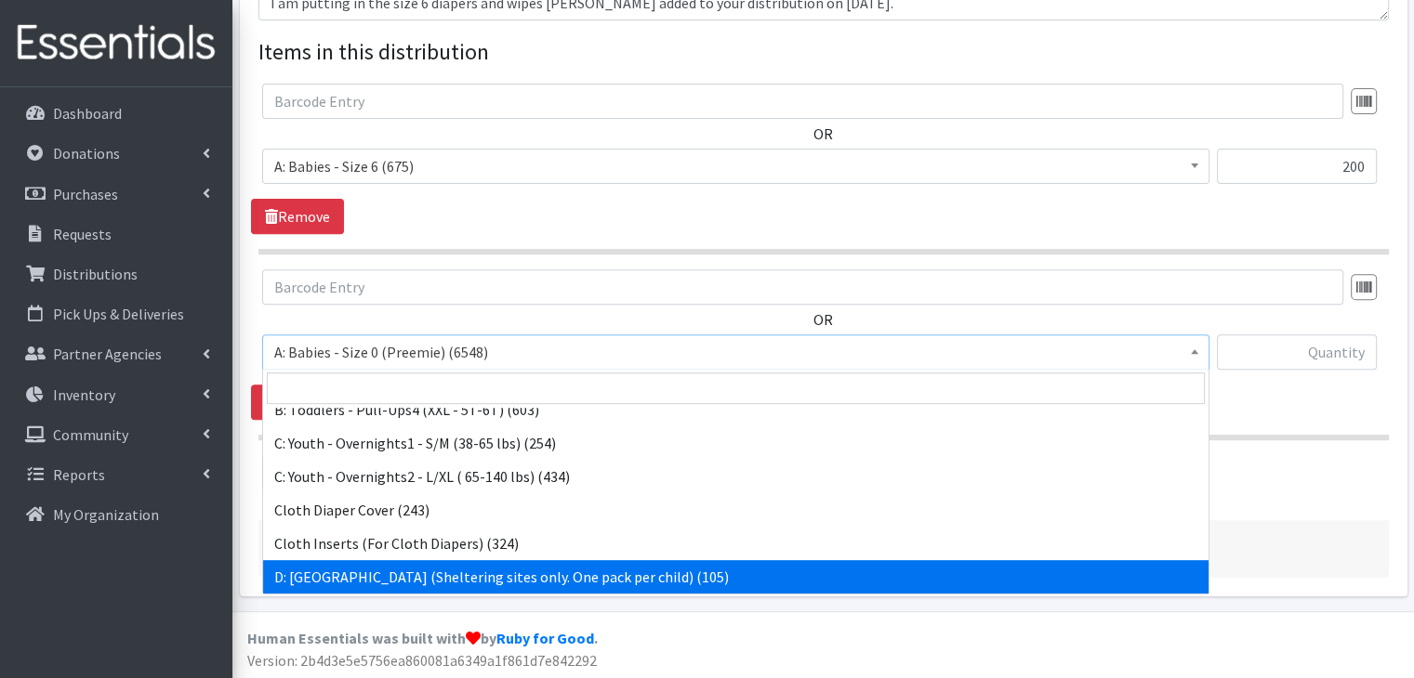
select select "5604"
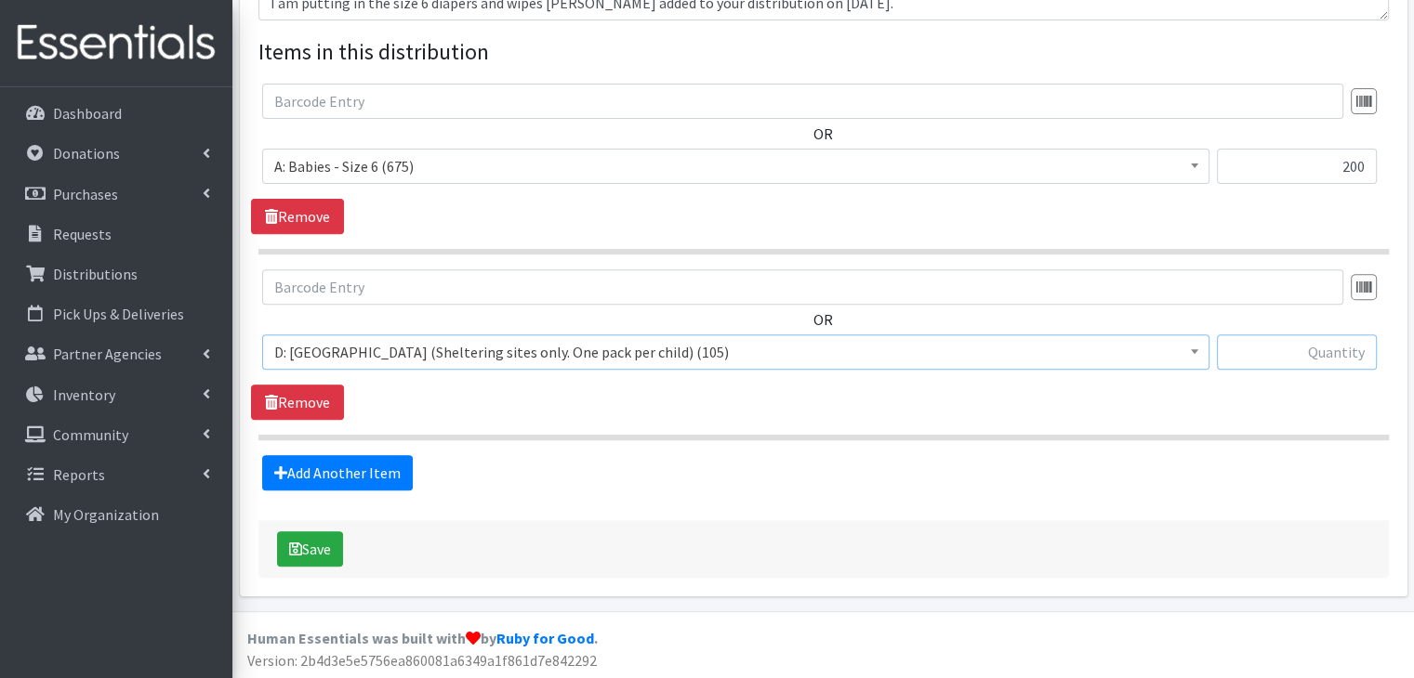
click at [1297, 366] on input "text" at bounding box center [1296, 352] width 160 height 35
type input "8"
click at [887, 463] on div "Add Another Item" at bounding box center [823, 472] width 1144 height 35
click at [316, 546] on button "Save" at bounding box center [310, 549] width 66 height 35
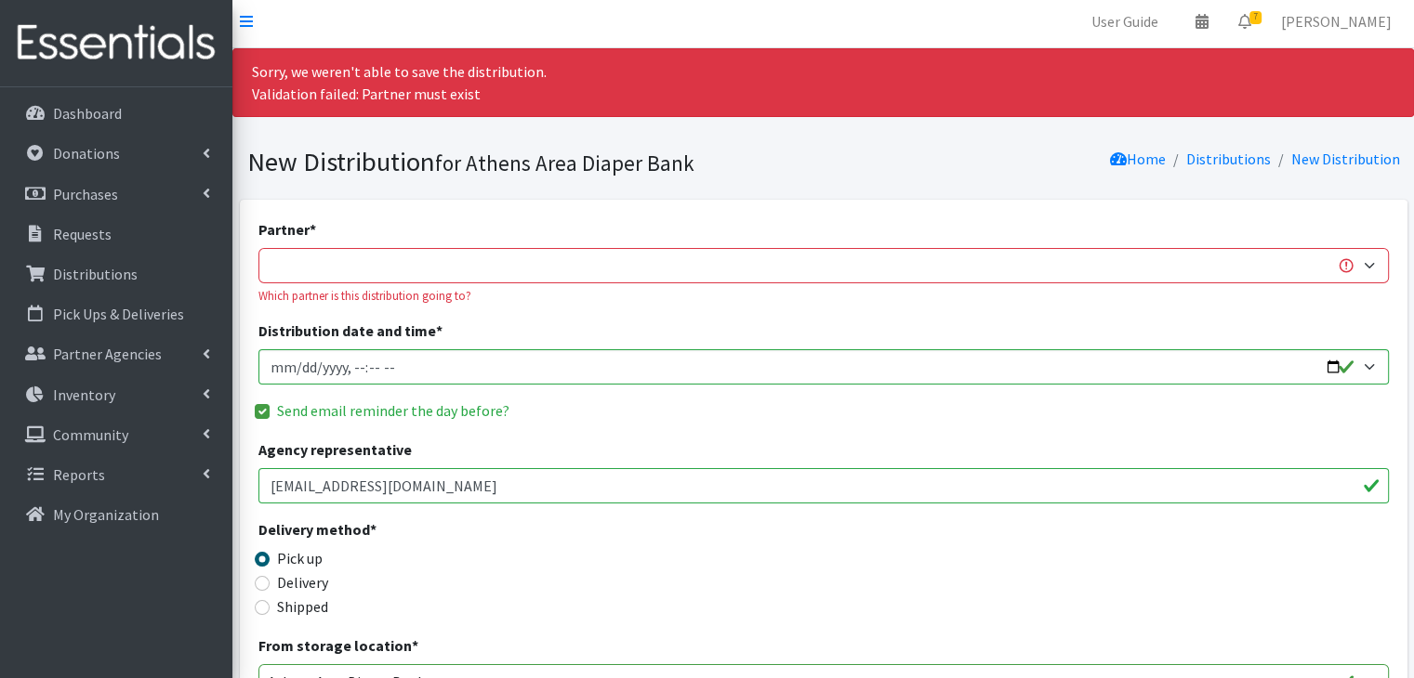
scroll to position [0, 0]
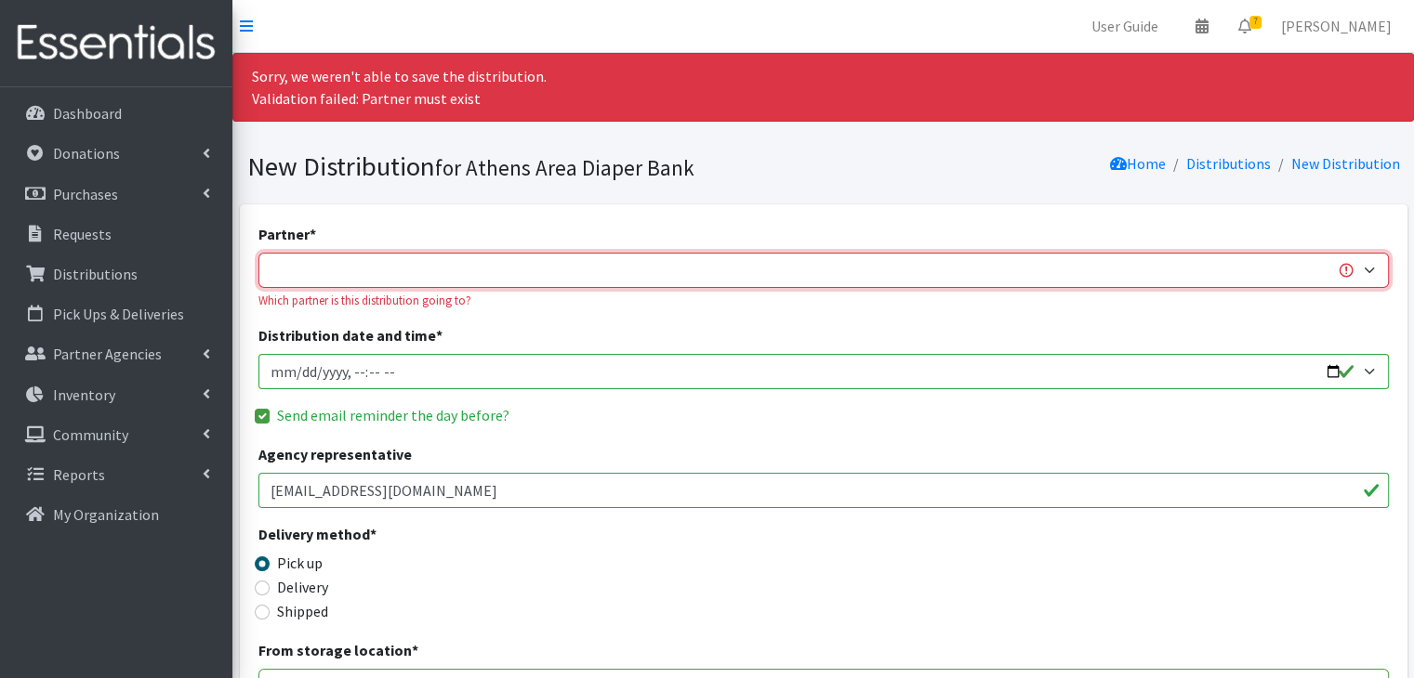
click at [439, 272] on select "(1) Athens Area Homeless Shelter (T1, 15) (1) Jubilee Partners (T1, 10) (1) Pea…" at bounding box center [823, 270] width 1130 height 35
select select "2473"
click at [258, 253] on select "(1) Athens Area Homeless Shelter (T1, 15) (1) Jubilee Partners (T1, 10) (1) Pea…" at bounding box center [823, 270] width 1130 height 35
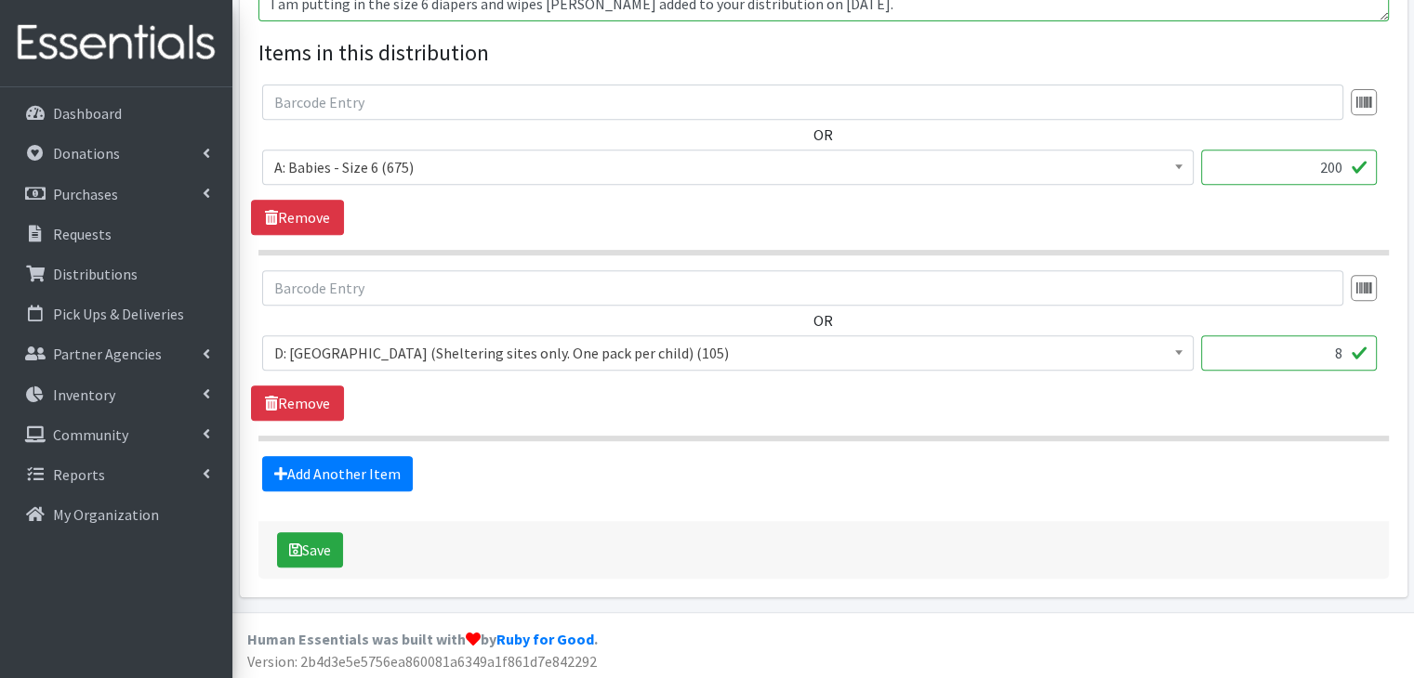
scroll to position [786, 0]
click at [326, 555] on button "Save" at bounding box center [310, 549] width 66 height 35
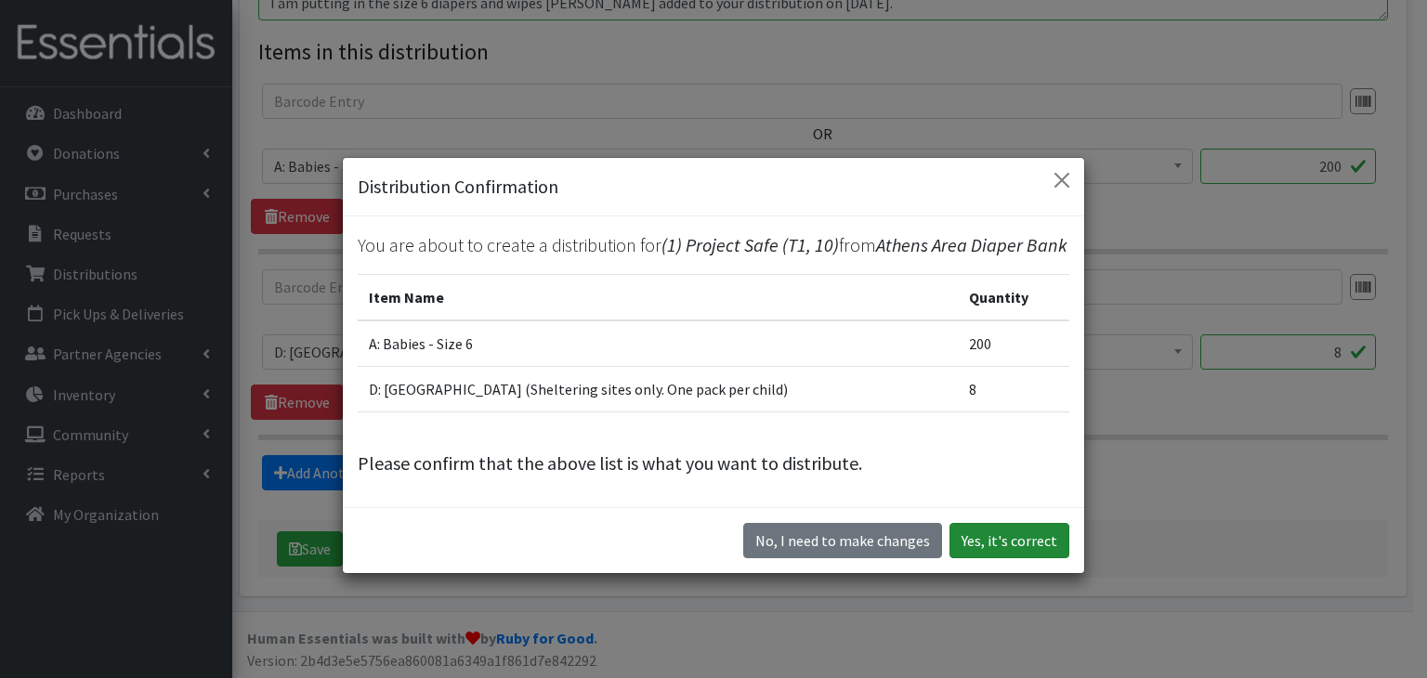
click at [1016, 540] on button "Yes, it's correct" at bounding box center [1010, 540] width 120 height 35
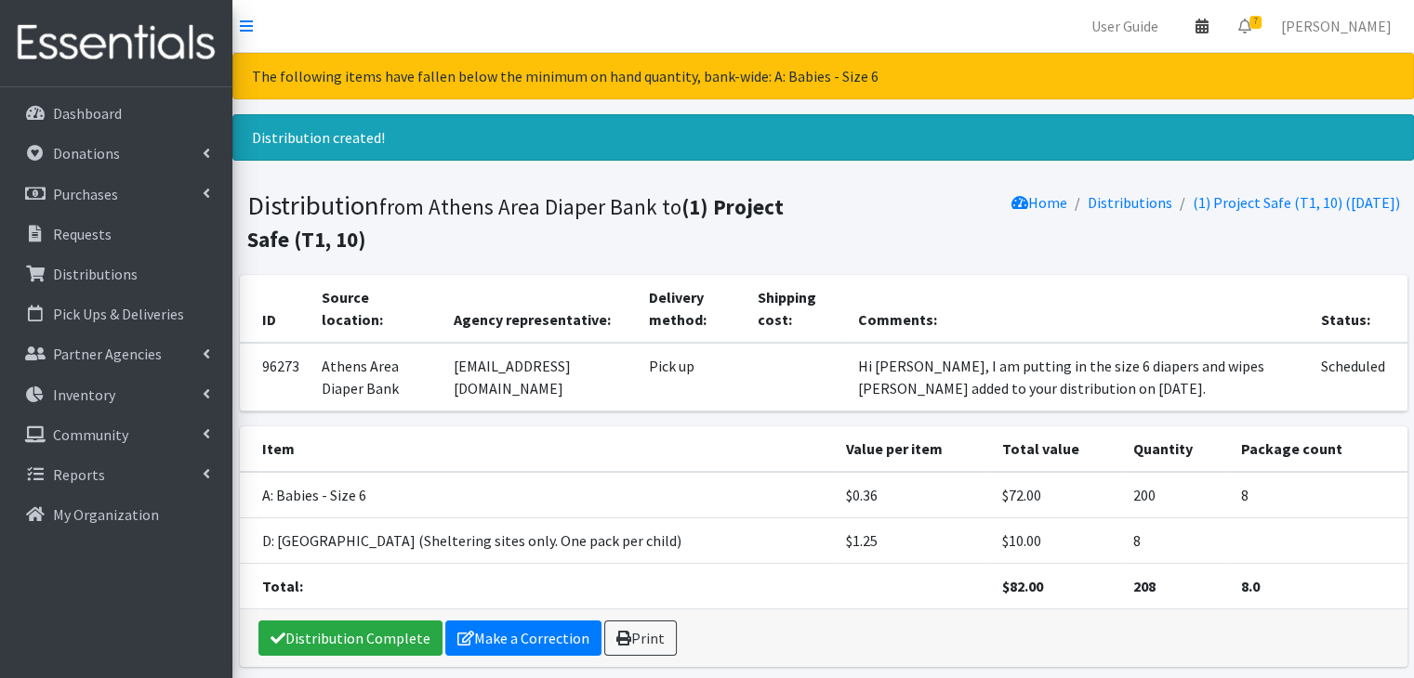
click at [1208, 32] on icon at bounding box center [1201, 26] width 13 height 15
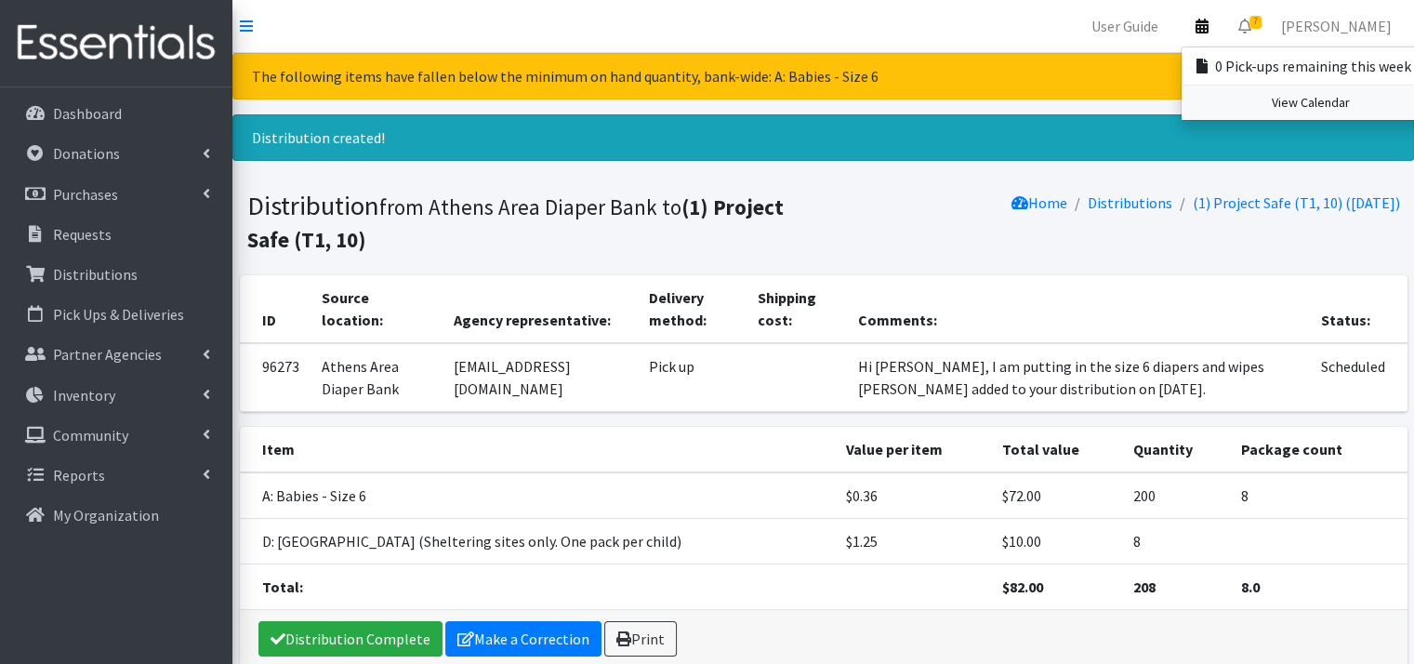
click at [1338, 98] on link "View Calendar" at bounding box center [1310, 102] width 258 height 34
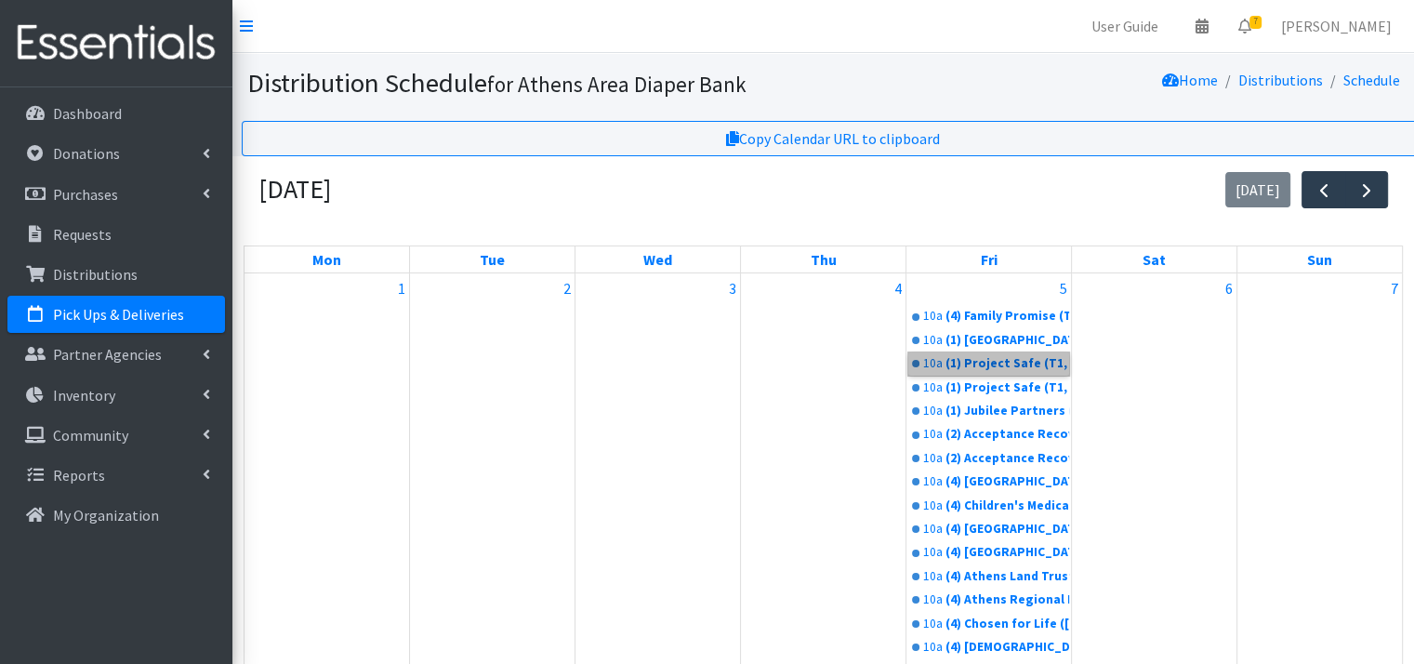
click at [1036, 352] on link "10a (1) Project Safe (T1, 10)" at bounding box center [988, 363] width 161 height 22
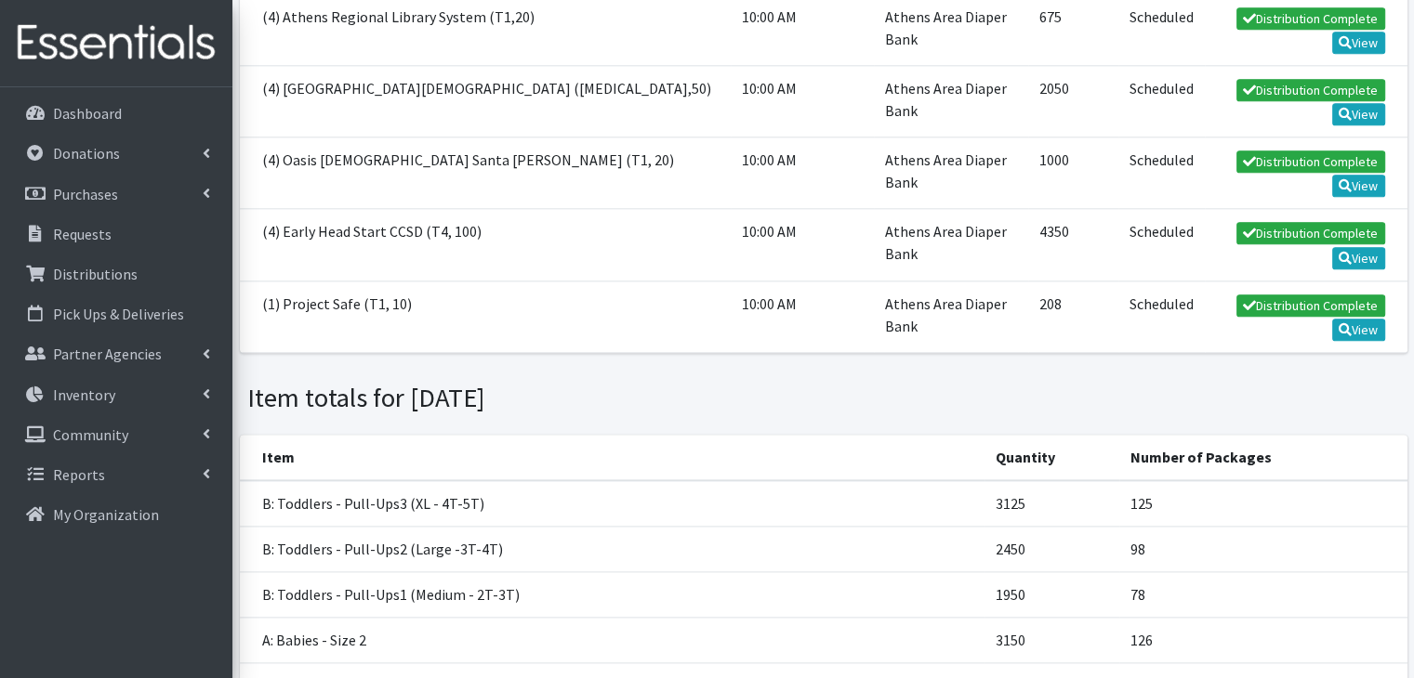
scroll to position [2171, 0]
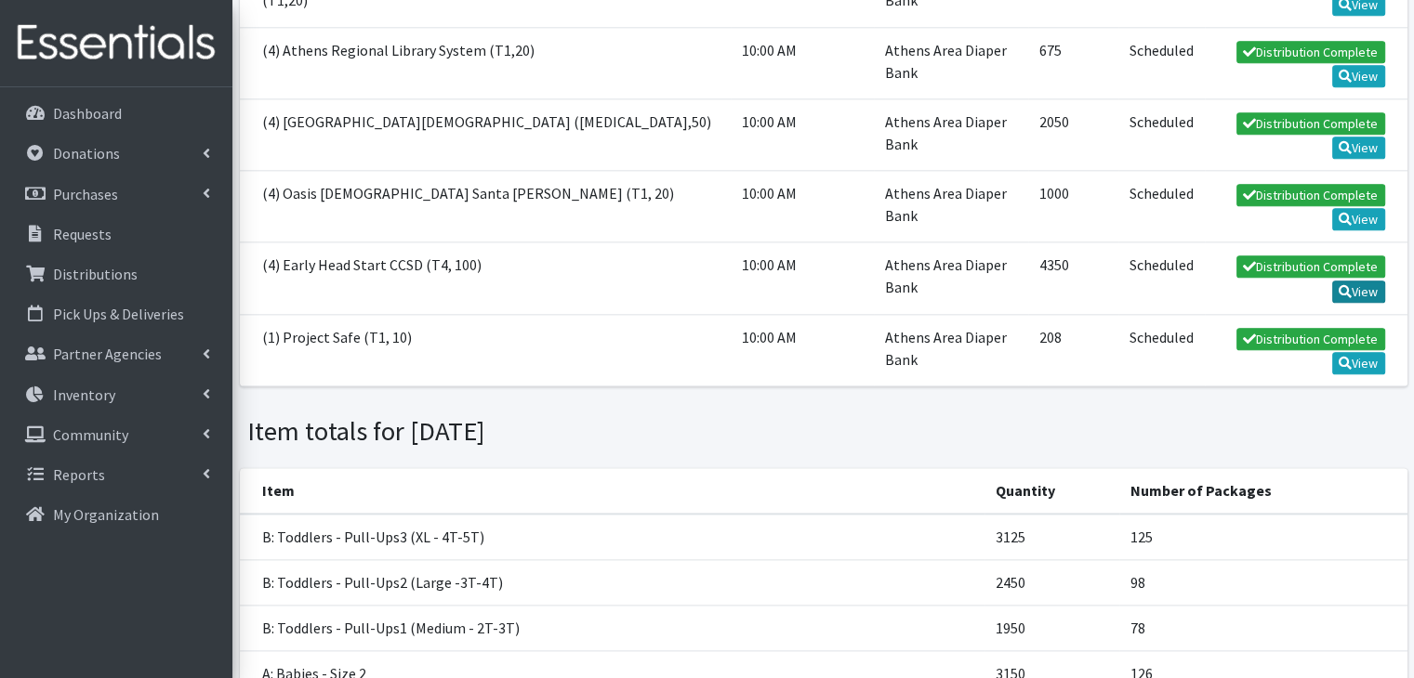
click at [1354, 281] on link "View" at bounding box center [1358, 292] width 53 height 22
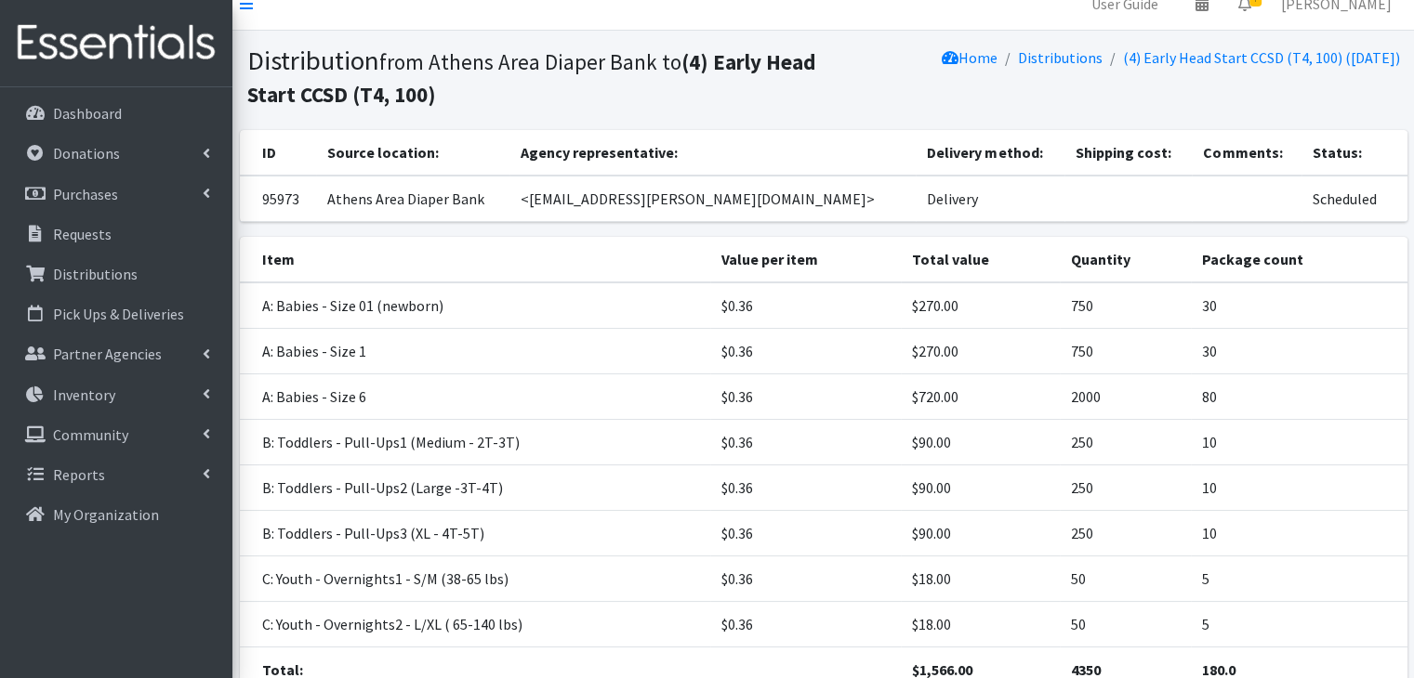
scroll to position [177, 0]
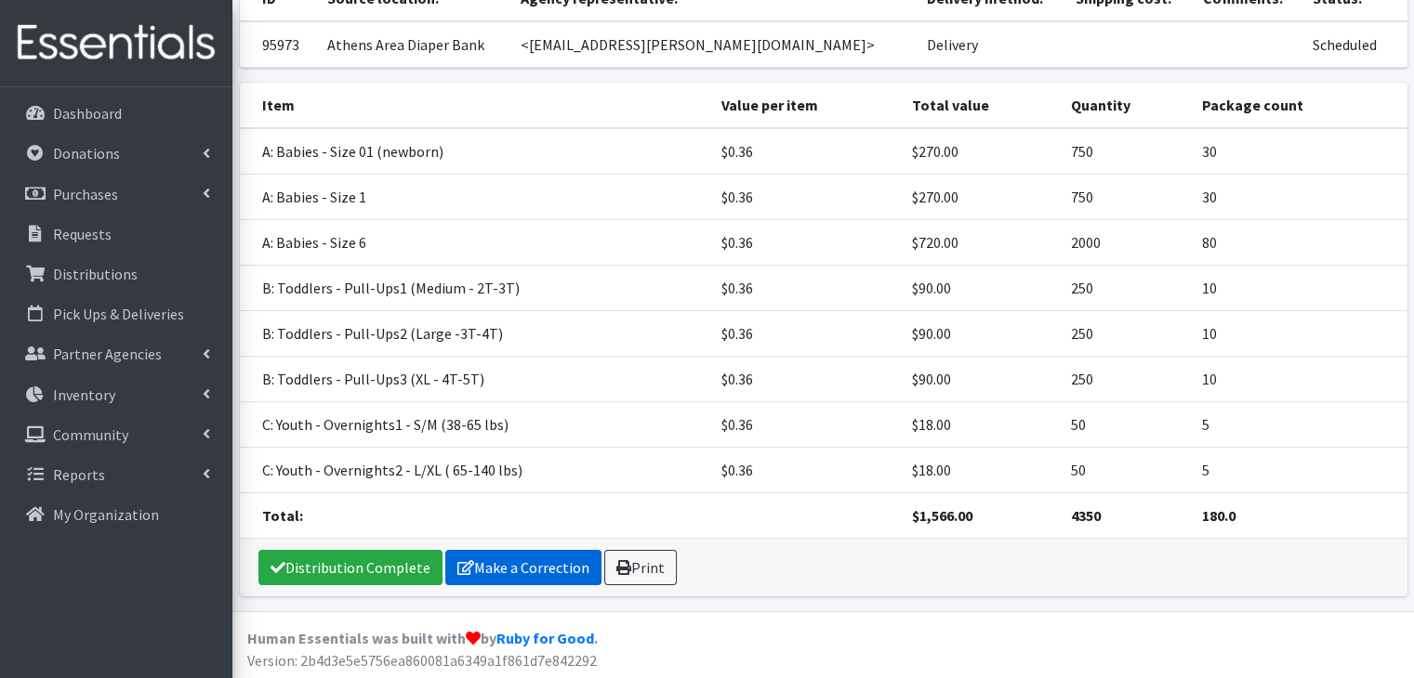
click at [515, 564] on link "Make a Correction" at bounding box center [523, 567] width 156 height 35
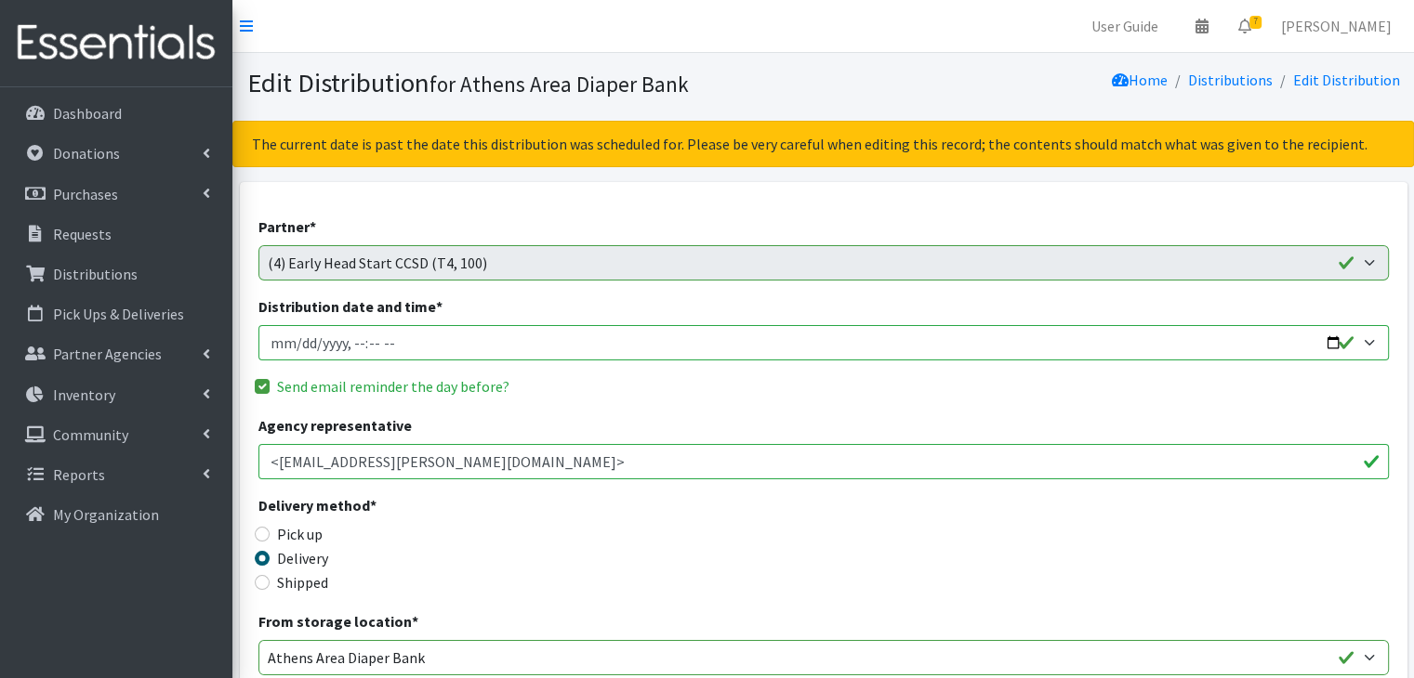
click at [296, 340] on input "Distribution date and time *" at bounding box center [823, 342] width 1130 height 35
type input "[DATE]T10:00"
click at [639, 397] on fieldset "Send email reminder the day before?" at bounding box center [823, 387] width 1130 height 24
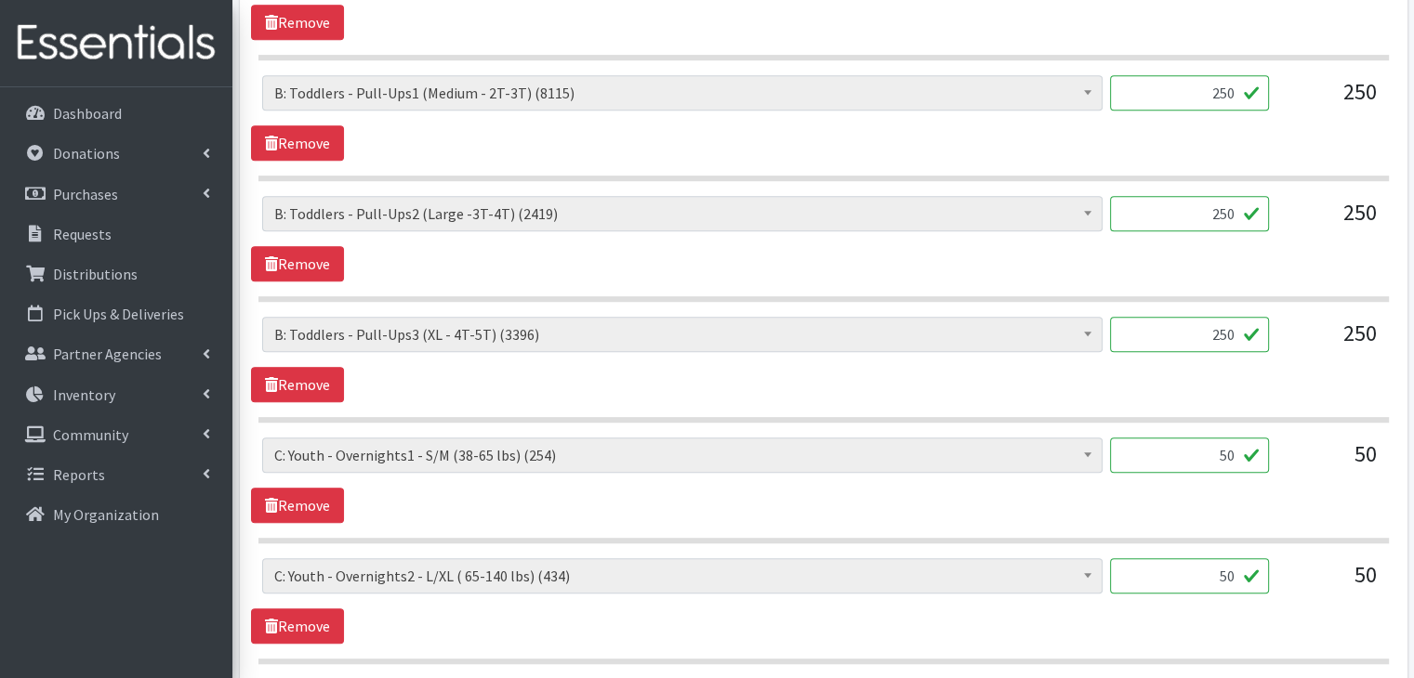
scroll to position [943, 0]
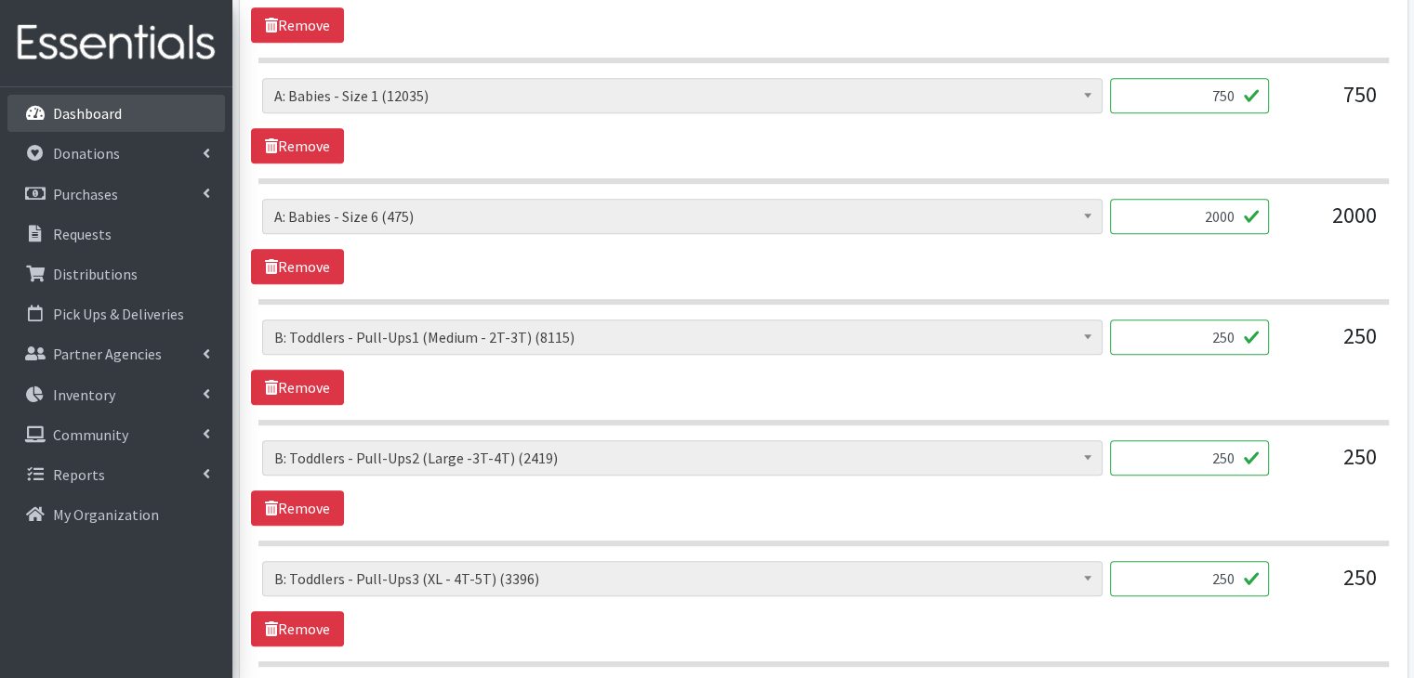
click at [125, 112] on link "Dashboard" at bounding box center [115, 113] width 217 height 37
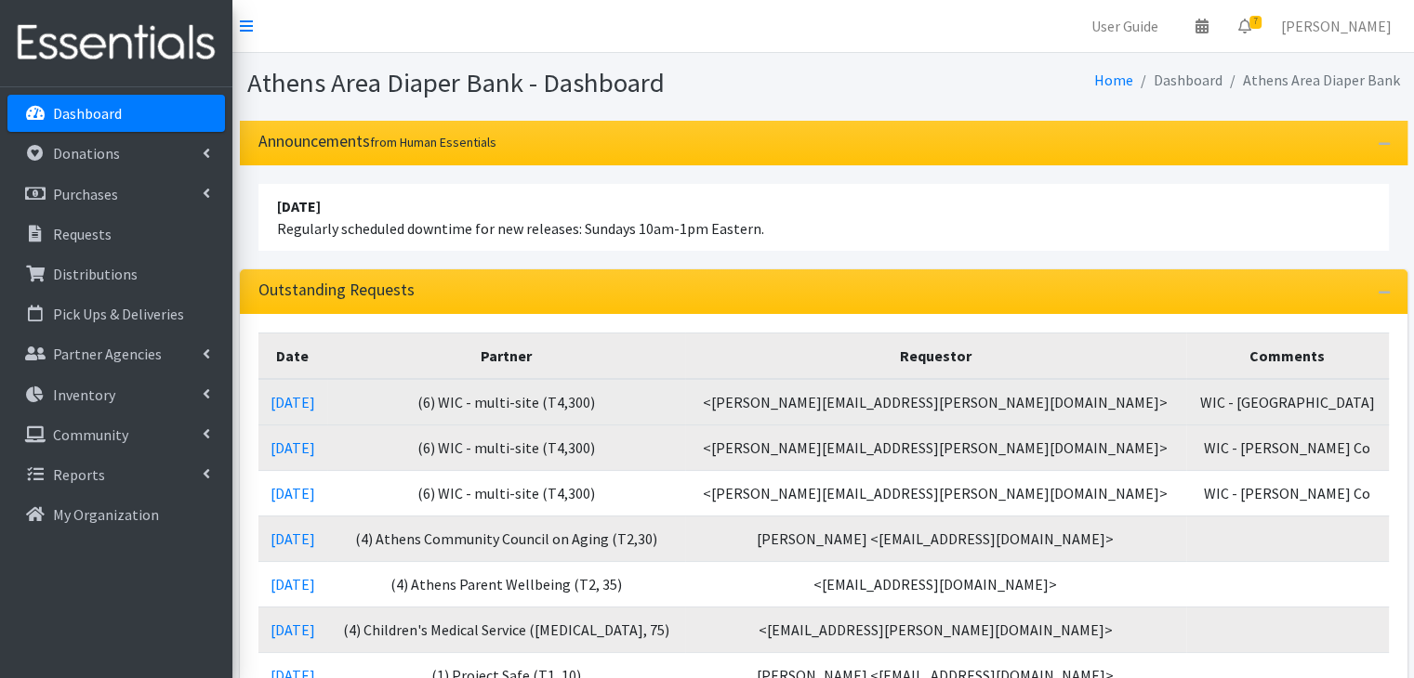
scroll to position [279, 0]
